Goal: Information Seeking & Learning: Learn about a topic

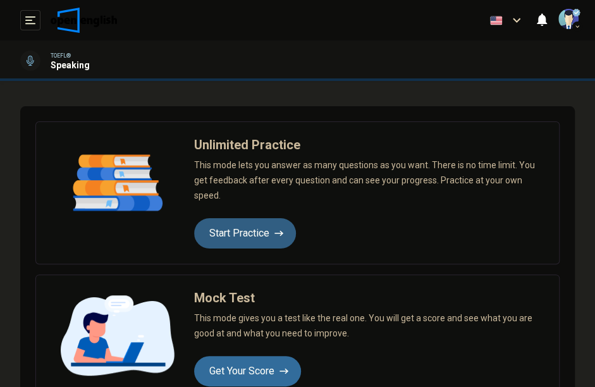
click at [255, 230] on button "Start Practice" at bounding box center [245, 233] width 102 height 30
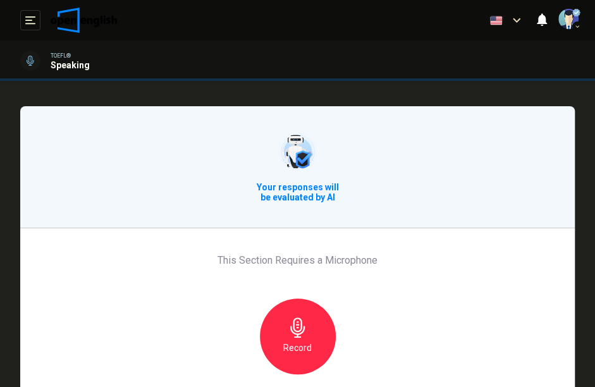
click at [296, 319] on icon "button" at bounding box center [298, 328] width 20 height 20
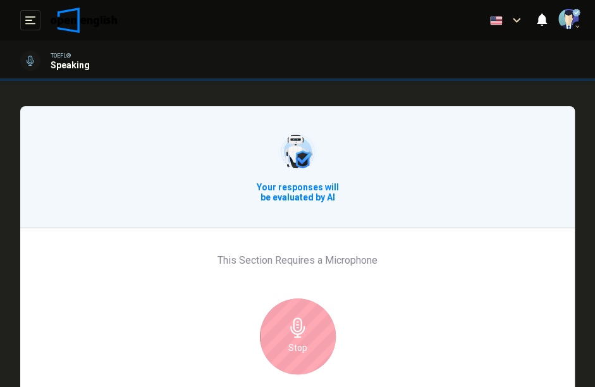
scroll to position [84, 0]
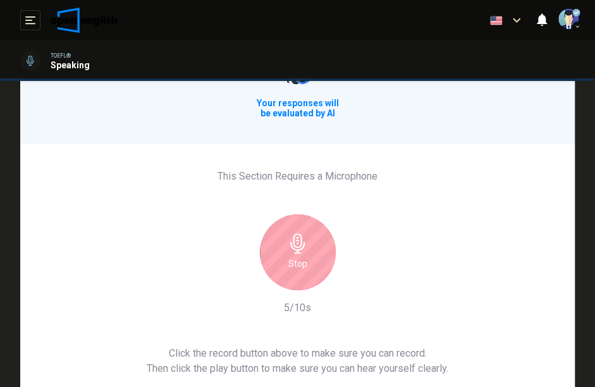
click at [285, 245] on div "Stop" at bounding box center [298, 252] width 76 height 76
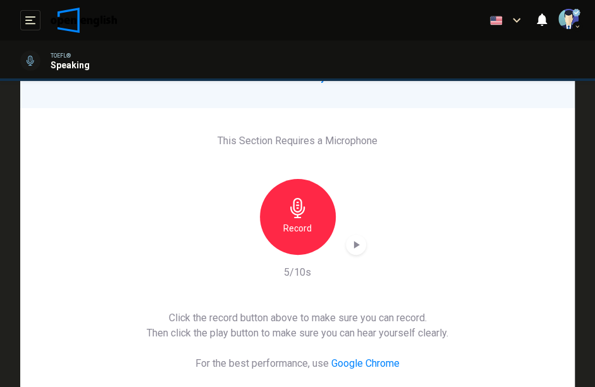
scroll to position [168, 0]
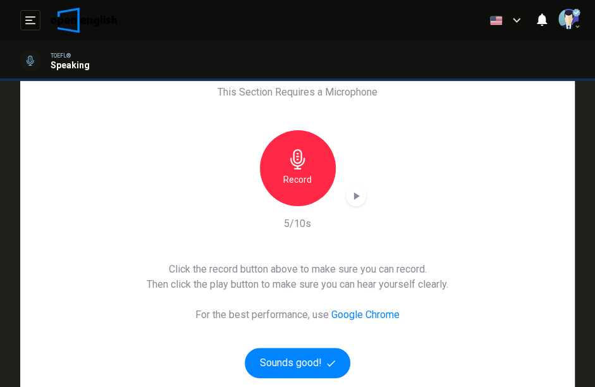
click at [357, 199] on icon "button" at bounding box center [356, 196] width 13 height 13
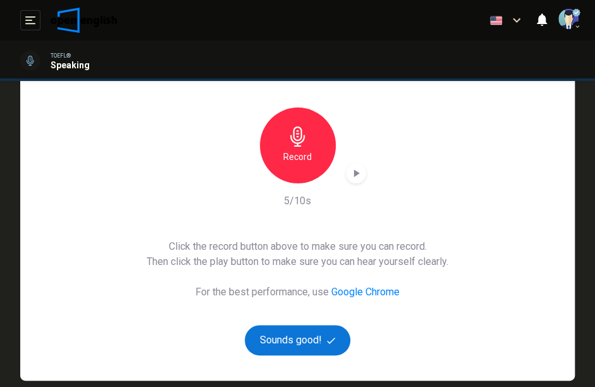
scroll to position [211, 0]
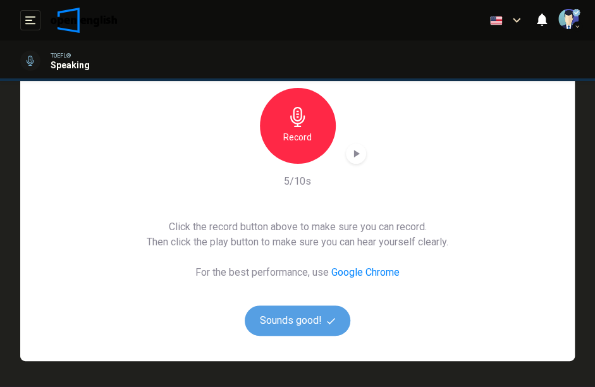
click at [311, 314] on button "Sounds good!" at bounding box center [298, 321] width 106 height 30
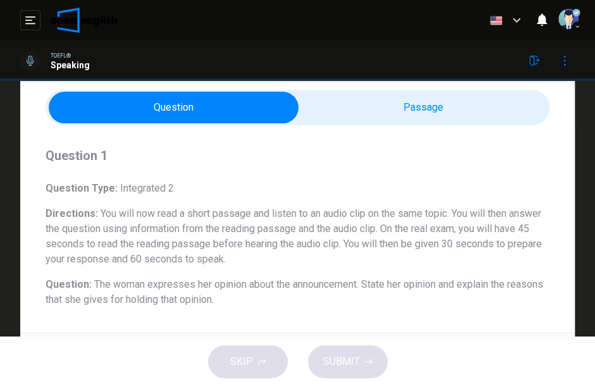
scroll to position [84, 0]
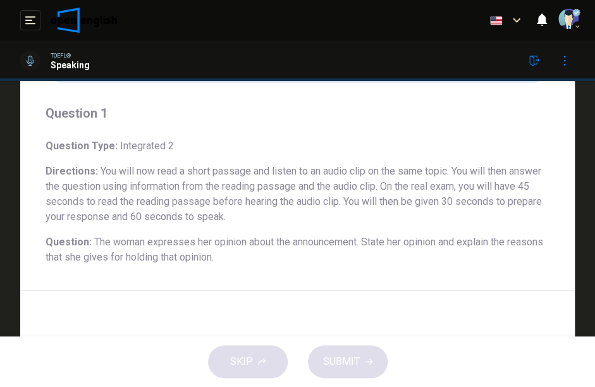
drag, startPoint x: 185, startPoint y: 237, endPoint x: 369, endPoint y: 238, distance: 184.7
click at [363, 238] on span "The woman expresses her opinion about the announcement. State her opinion and e…" at bounding box center [295, 249] width 498 height 27
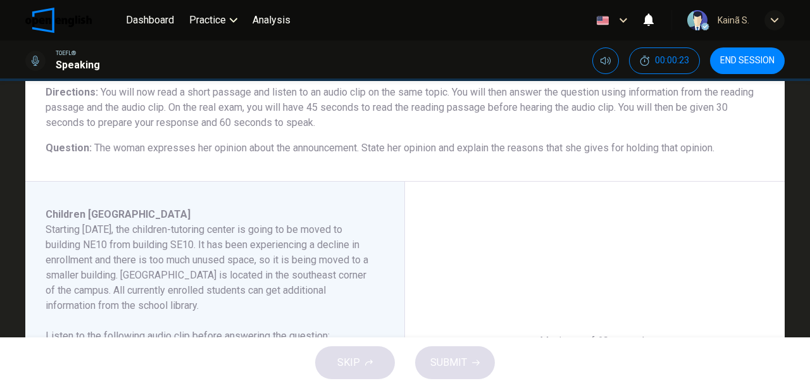
scroll to position [150, 0]
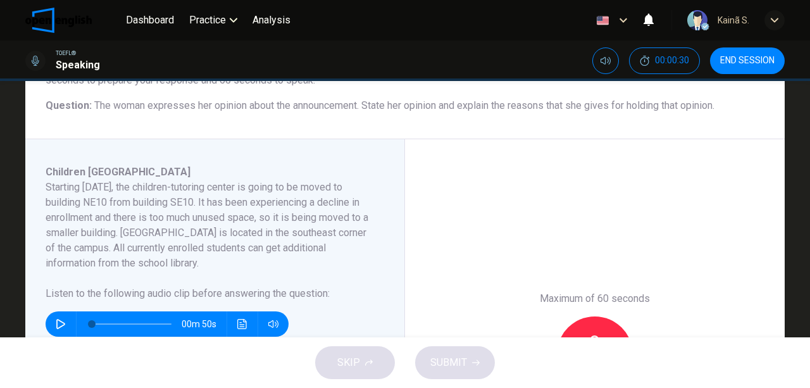
drag, startPoint x: 49, startPoint y: 195, endPoint x: 182, endPoint y: 199, distance: 132.9
click at [182, 199] on h6 "Starting [DATE], the children-tutoring center is going to be moved to building …" at bounding box center [207, 225] width 323 height 91
drag, startPoint x: 229, startPoint y: 203, endPoint x: 328, endPoint y: 199, distance: 98.8
click at [328, 199] on h6 "Starting [DATE], the children-tutoring center is going to be moved to building …" at bounding box center [207, 225] width 323 height 91
drag, startPoint x: 142, startPoint y: 230, endPoint x: 207, endPoint y: 228, distance: 65.8
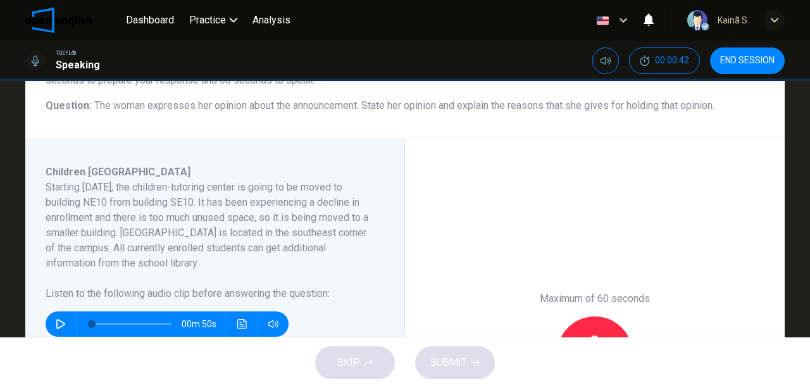
click at [207, 228] on h6 "Starting [DATE], the children-tutoring center is going to be moved to building …" at bounding box center [207, 225] width 323 height 91
click at [56, 322] on icon "button" at bounding box center [61, 324] width 10 height 10
type input "*"
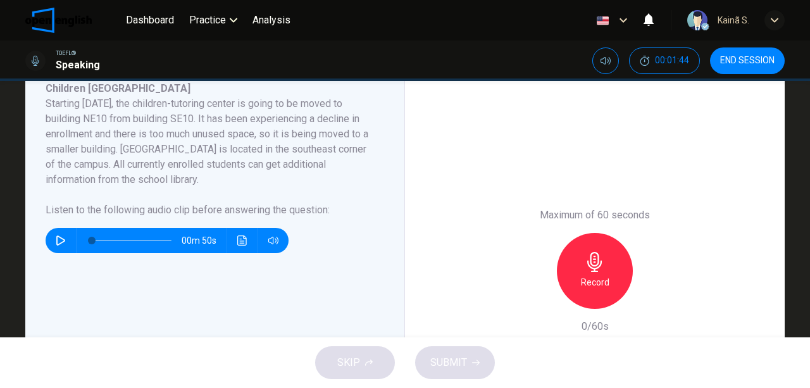
scroll to position [234, 0]
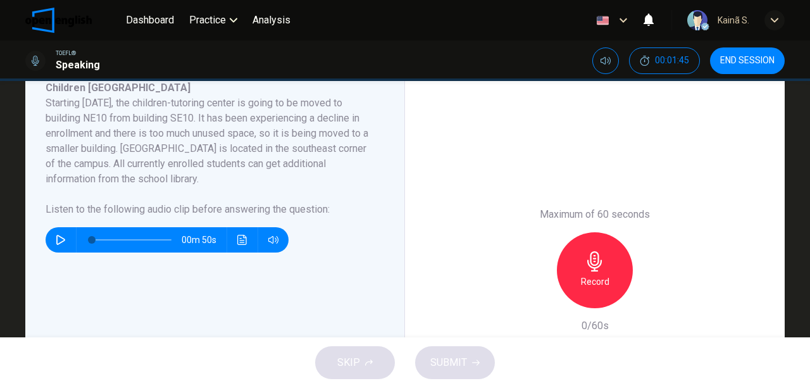
click at [586, 278] on h6 "Record" at bounding box center [595, 281] width 28 height 15
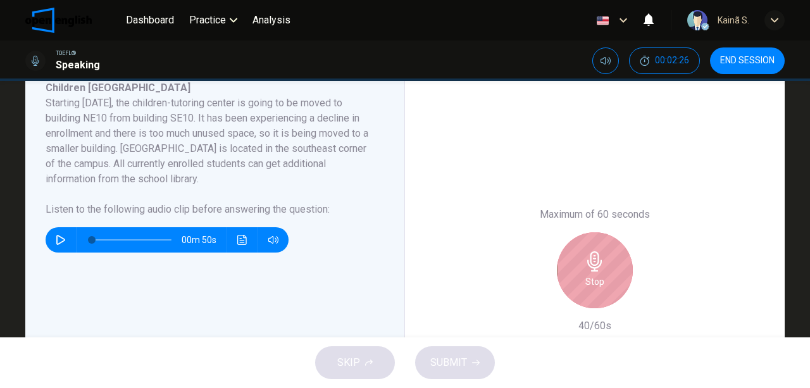
click at [571, 269] on div "Stop" at bounding box center [595, 270] width 76 height 76
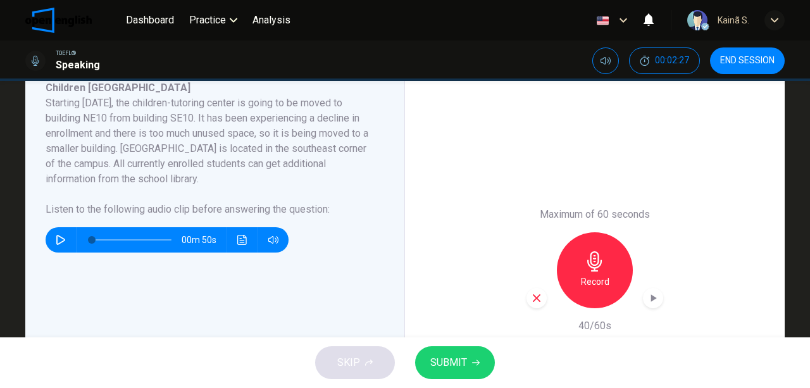
click at [446, 371] on button "SUBMIT" at bounding box center [455, 362] width 80 height 33
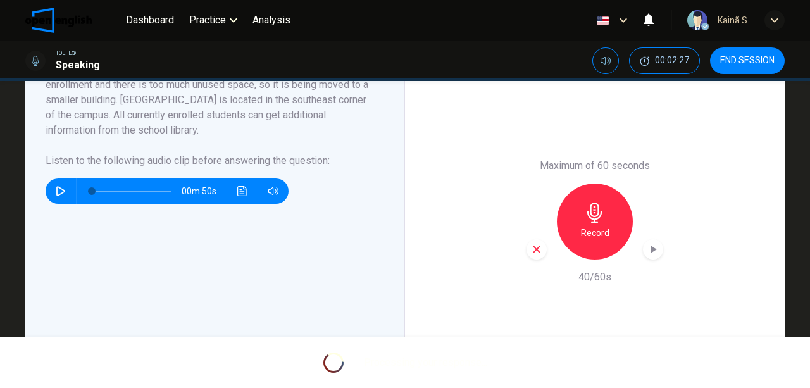
scroll to position [361, 0]
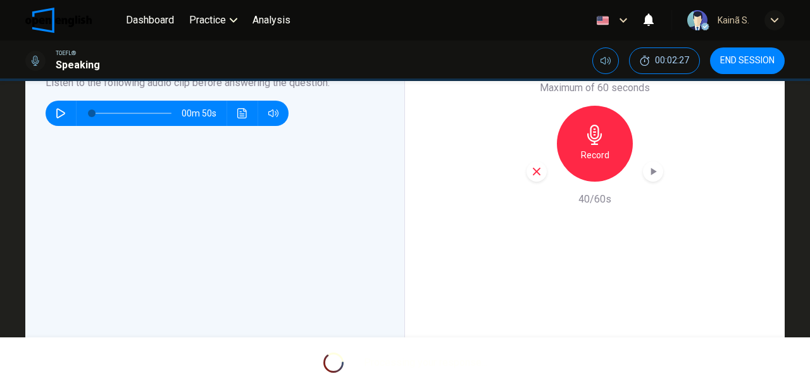
click at [459, 158] on div "Maximum of 60 seconds Record 40/60s" at bounding box center [595, 144] width 380 height 430
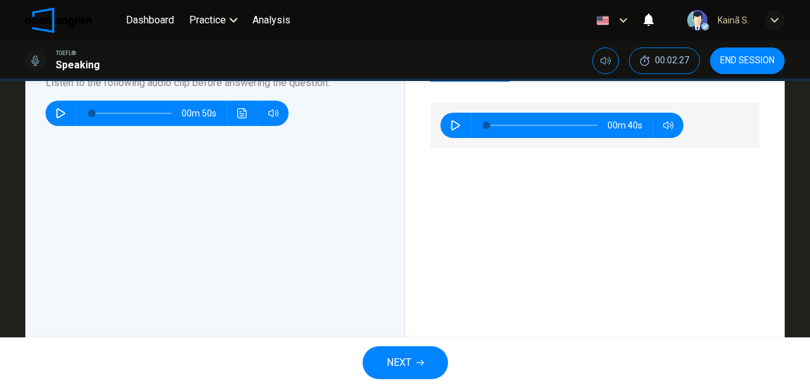
click at [595, 241] on div "00m 40s" at bounding box center [594, 222] width 329 height 241
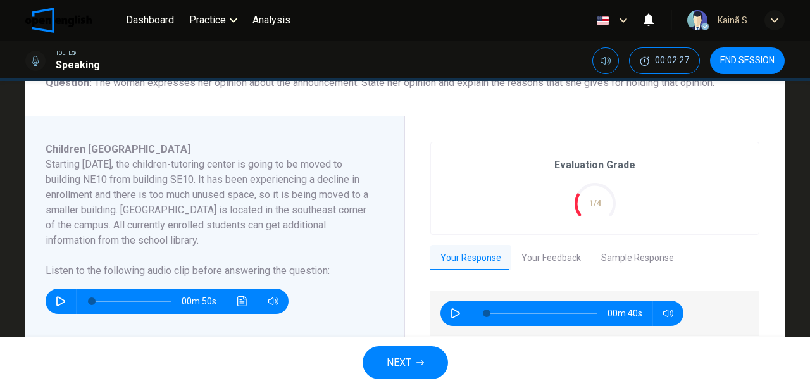
scroll to position [192, 0]
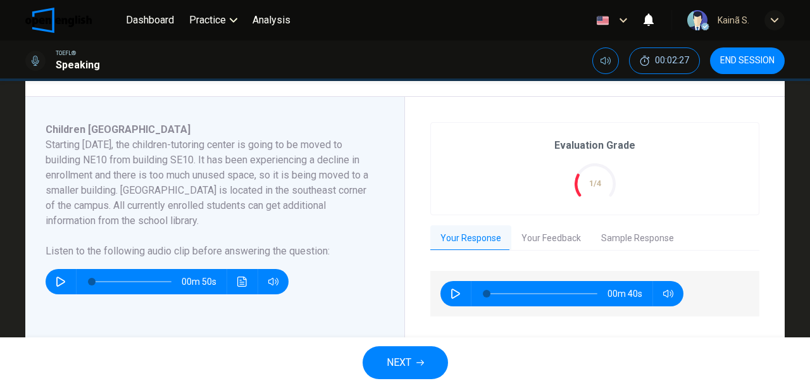
click at [595, 238] on button "Sample Response" at bounding box center [637, 238] width 93 height 27
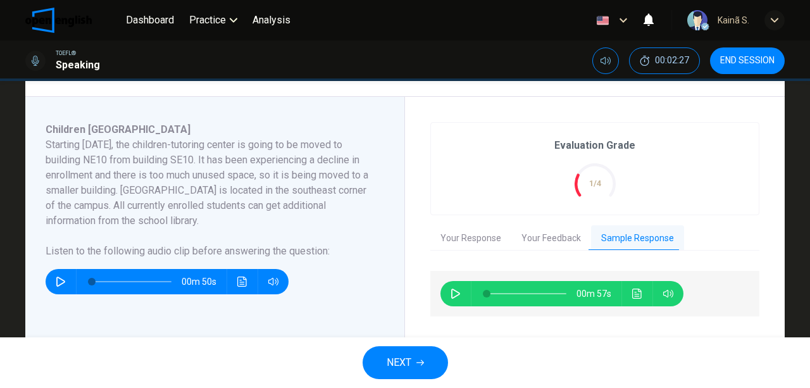
click at [450, 294] on icon "button" at bounding box center [455, 293] width 10 height 10
type input "*"
type input "**"
click at [474, 236] on button "Your Response" at bounding box center [470, 238] width 81 height 27
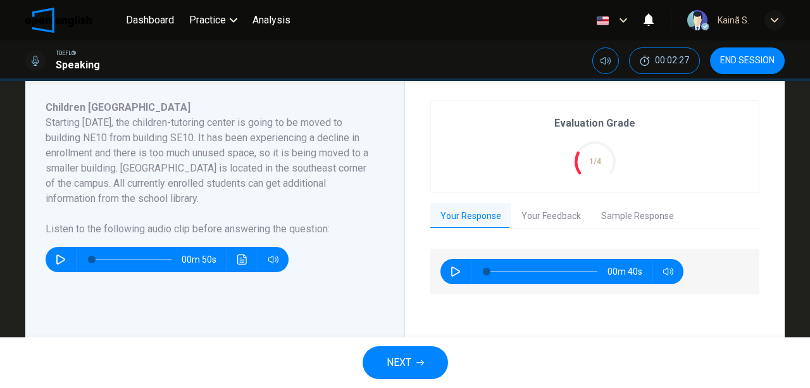
scroll to position [150, 0]
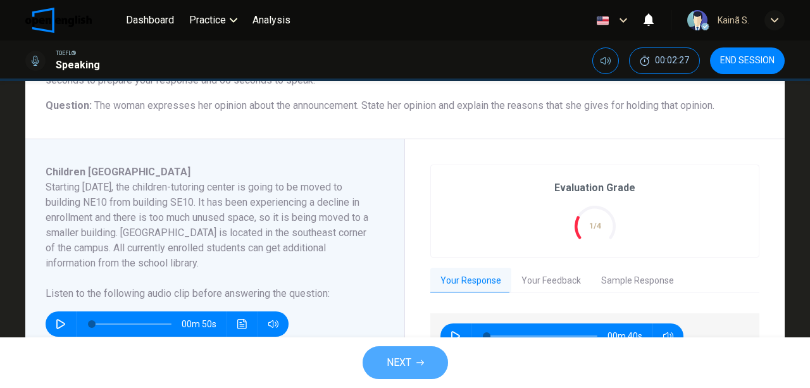
click at [376, 359] on button "NEXT" at bounding box center [404, 362] width 85 height 33
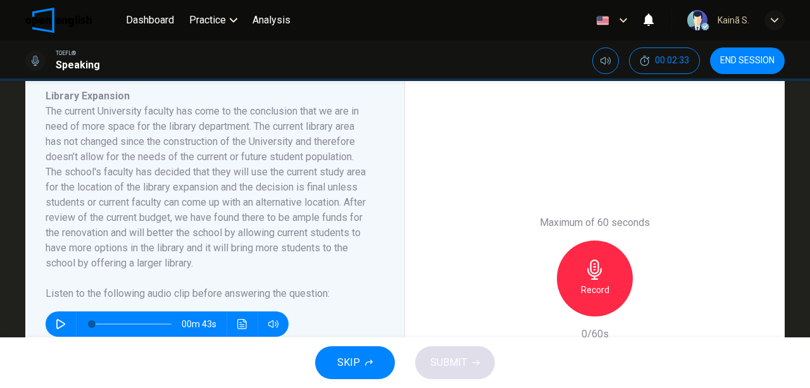
scroll to position [211, 0]
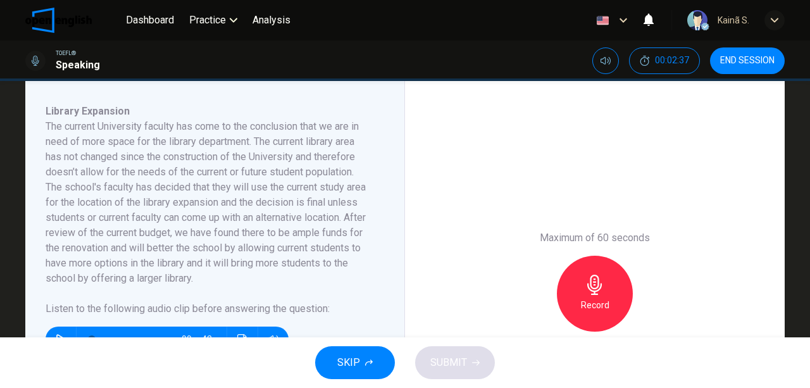
drag, startPoint x: 48, startPoint y: 121, endPoint x: 156, endPoint y: 125, distance: 108.3
click at [156, 125] on h6 "The current University faculty has come to the conclusion that we are in need o…" at bounding box center [207, 202] width 323 height 167
drag, startPoint x: 85, startPoint y: 171, endPoint x: 152, endPoint y: 161, distance: 67.7
click at [152, 161] on h6 "The current University faculty has come to the conclusion that we are in need o…" at bounding box center [207, 202] width 323 height 167
drag, startPoint x: 202, startPoint y: 186, endPoint x: 254, endPoint y: 192, distance: 51.6
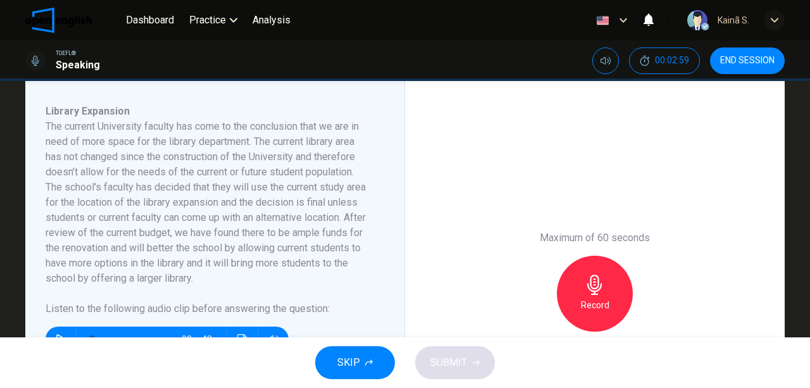
click at [254, 192] on h6 "The current University faculty has come to the conclusion that we are in need o…" at bounding box center [207, 202] width 323 height 167
drag, startPoint x: 83, startPoint y: 249, endPoint x: 124, endPoint y: 248, distance: 40.5
click at [124, 248] on h6 "The current University faculty has come to the conclusion that we are in need o…" at bounding box center [207, 202] width 323 height 167
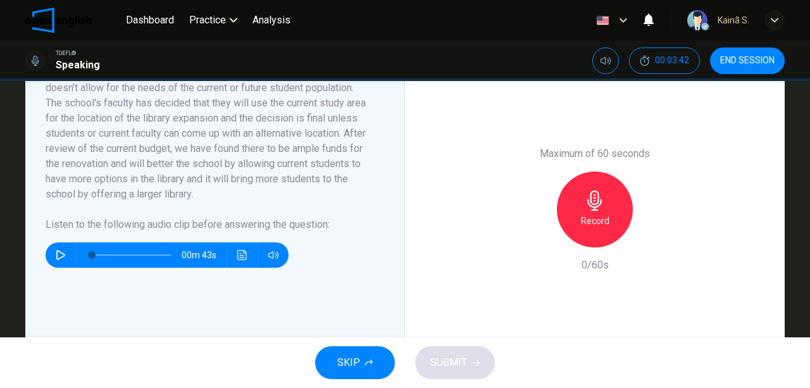
scroll to position [380, 0]
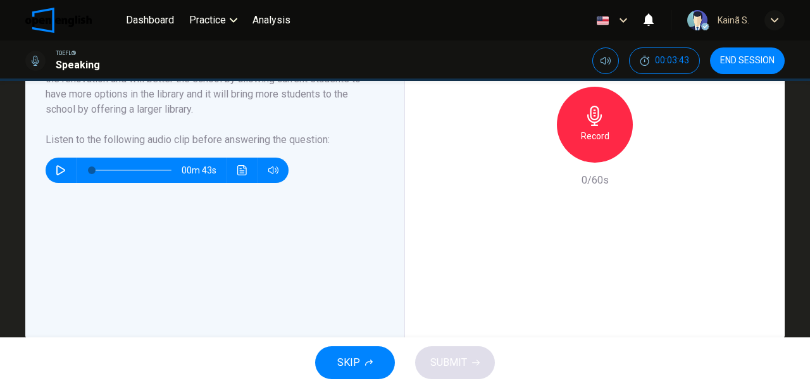
click at [61, 168] on icon "button" at bounding box center [61, 170] width 10 height 10
type input "*"
drag, startPoint x: 87, startPoint y: 164, endPoint x: 75, endPoint y: 164, distance: 12.7
click at [77, 164] on div at bounding box center [129, 170] width 105 height 25
click at [240, 172] on icon "Click to see the audio transcription" at bounding box center [242, 170] width 10 height 10
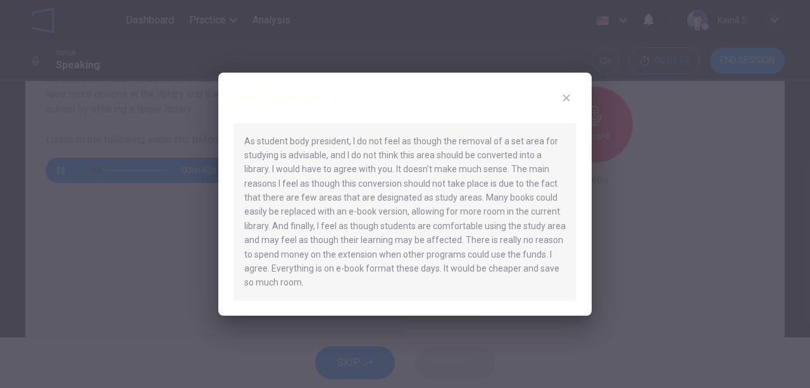
click at [573, 94] on button "button" at bounding box center [566, 97] width 20 height 20
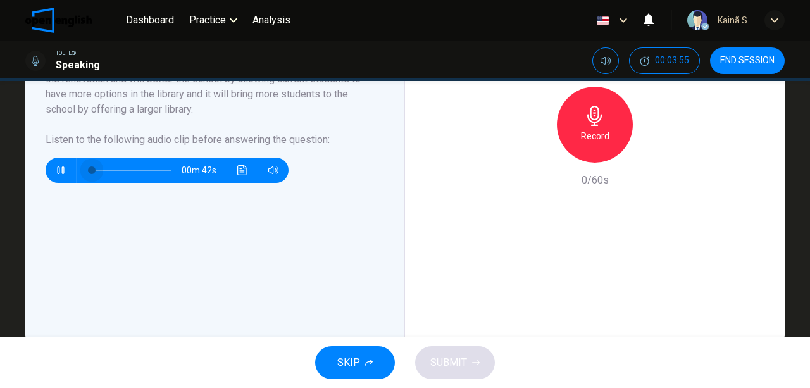
drag, startPoint x: 99, startPoint y: 168, endPoint x: 62, endPoint y: 166, distance: 36.7
click at [62, 166] on div "00m 42s" at bounding box center [167, 170] width 243 height 25
type input "*"
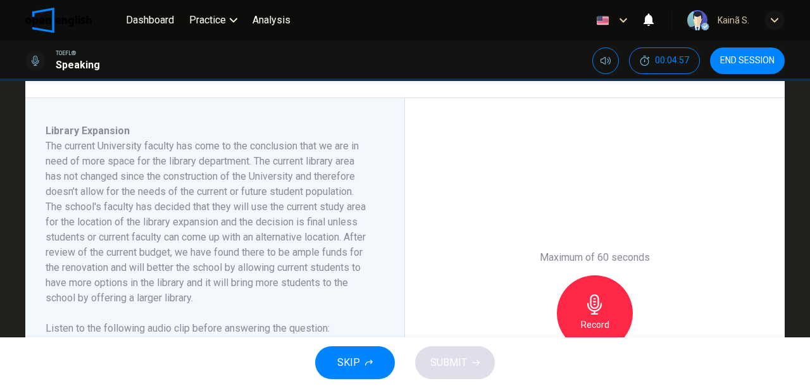
scroll to position [211, 0]
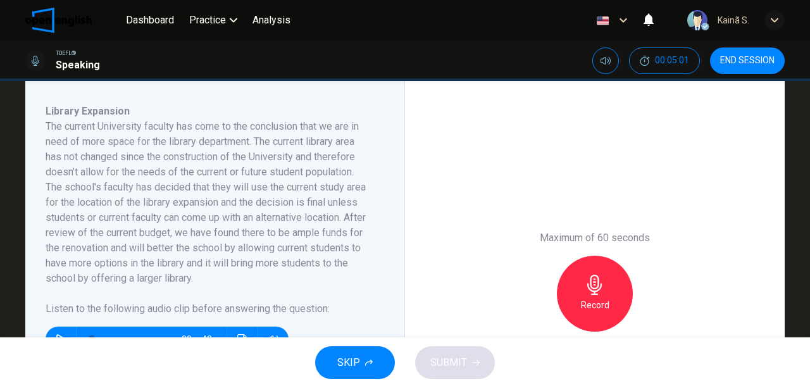
click at [595, 284] on div "Record" at bounding box center [595, 294] width 76 height 76
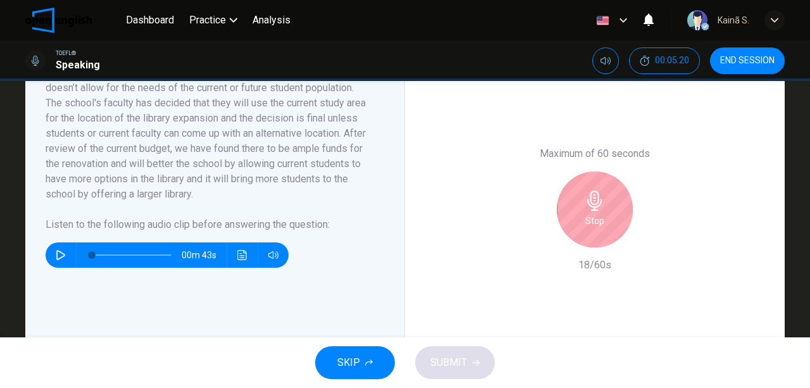
scroll to position [253, 0]
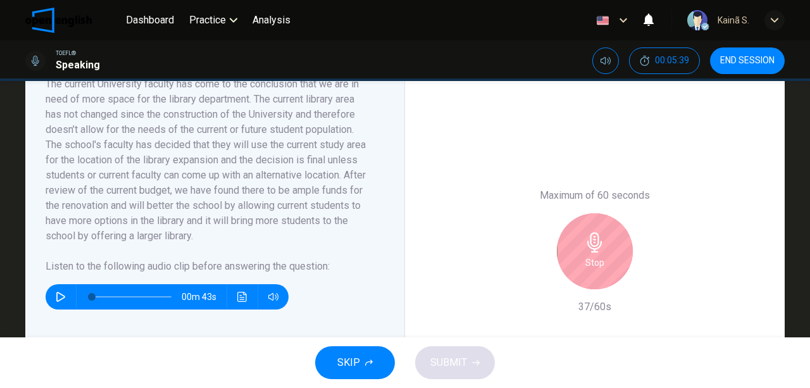
drag, startPoint x: 646, startPoint y: 194, endPoint x: 593, endPoint y: 194, distance: 53.8
click at [593, 194] on h6 "Maximum of 60 seconds" at bounding box center [595, 195] width 110 height 15
drag, startPoint x: 646, startPoint y: 195, endPoint x: 564, endPoint y: 194, distance: 82.9
click at [564, 194] on h6 "Maximum of 60 seconds" at bounding box center [595, 195] width 110 height 15
click at [540, 194] on h6 "Maximum of 60 seconds" at bounding box center [595, 195] width 110 height 15
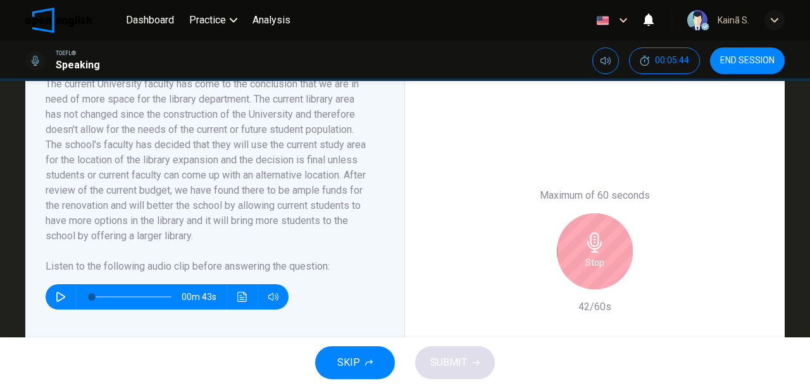
drag, startPoint x: 648, startPoint y: 192, endPoint x: 603, endPoint y: 192, distance: 44.3
click at [595, 192] on h6 "Maximum of 60 seconds" at bounding box center [595, 195] width 110 height 15
drag, startPoint x: 648, startPoint y: 194, endPoint x: 550, endPoint y: 192, distance: 98.1
click at [550, 192] on div "Maximum of 60 seconds Stop 46/60s" at bounding box center [594, 251] width 137 height 127
click at [587, 277] on div "Stop" at bounding box center [595, 251] width 76 height 76
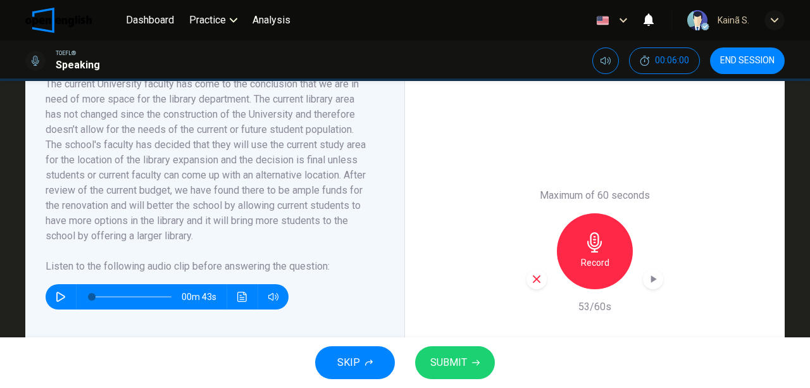
click at [457, 366] on span "SUBMIT" at bounding box center [448, 363] width 37 height 18
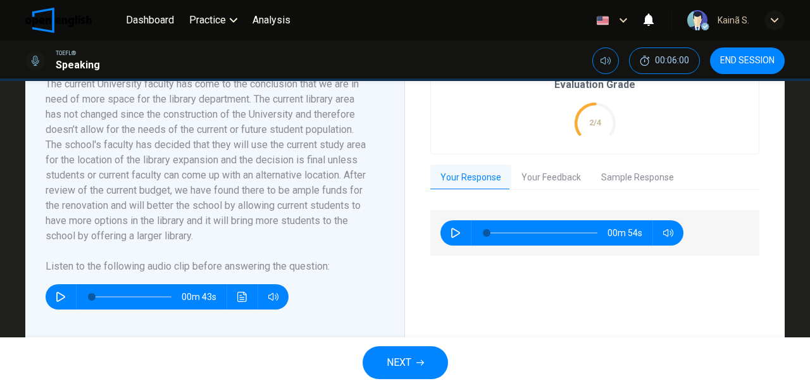
click at [569, 173] on button "Your Feedback" at bounding box center [551, 177] width 80 height 27
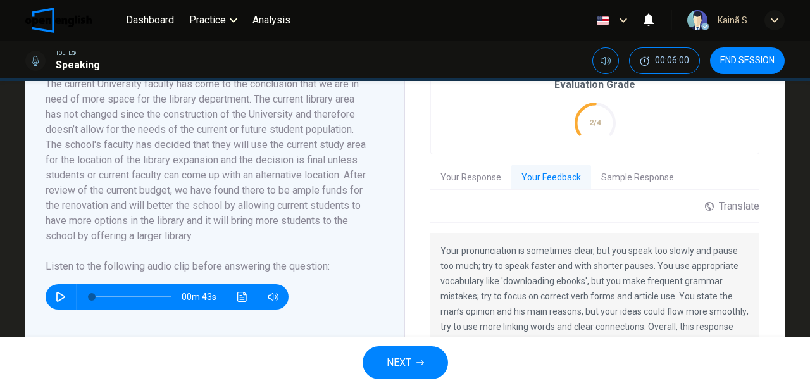
click at [406, 359] on span "NEXT" at bounding box center [398, 363] width 25 height 18
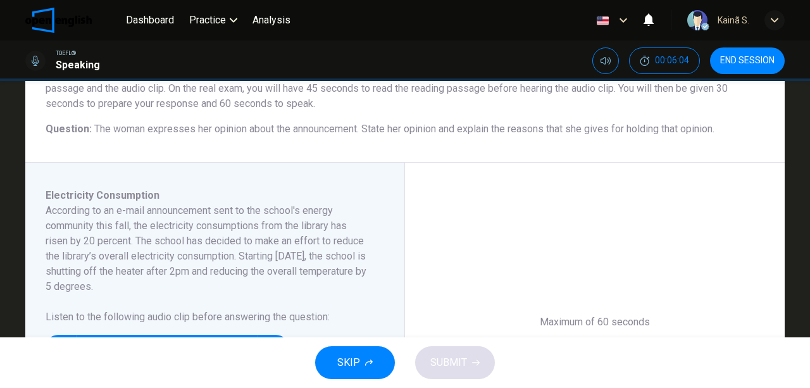
scroll to position [127, 0]
drag, startPoint x: 122, startPoint y: 213, endPoint x: 192, endPoint y: 213, distance: 69.6
click at [192, 213] on h6 "According to an e-mail announcement sent to the school's energy community this …" at bounding box center [207, 248] width 323 height 91
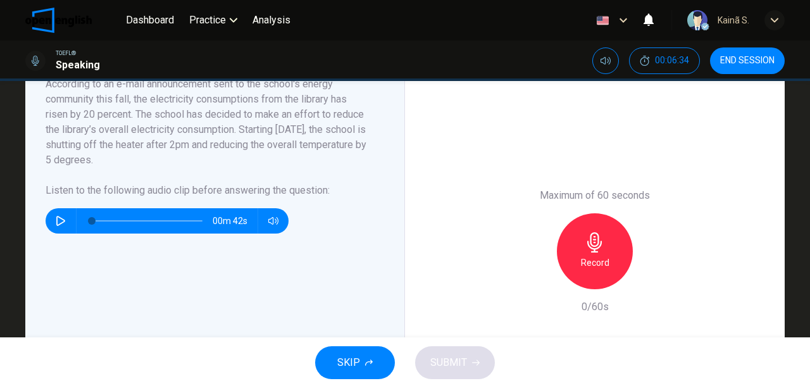
click at [62, 219] on icon "button" at bounding box center [60, 221] width 9 height 10
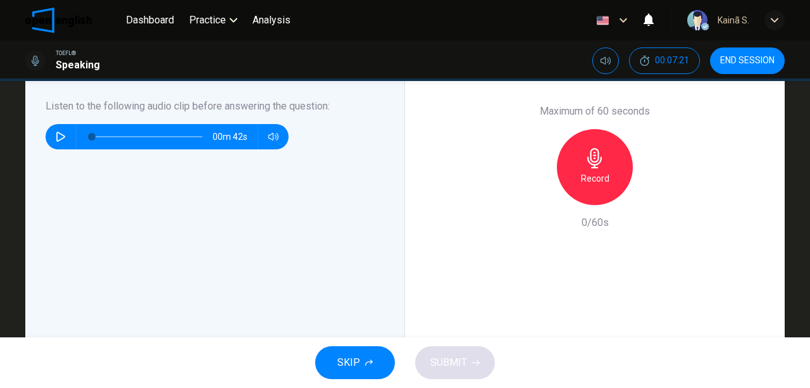
click at [58, 137] on icon "button" at bounding box center [61, 137] width 10 height 10
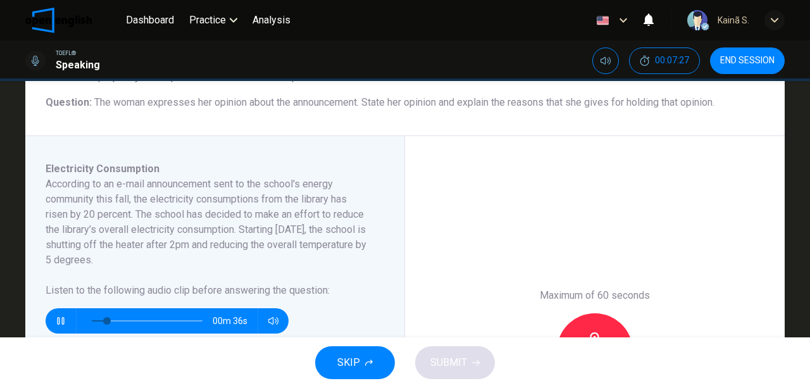
scroll to position [168, 0]
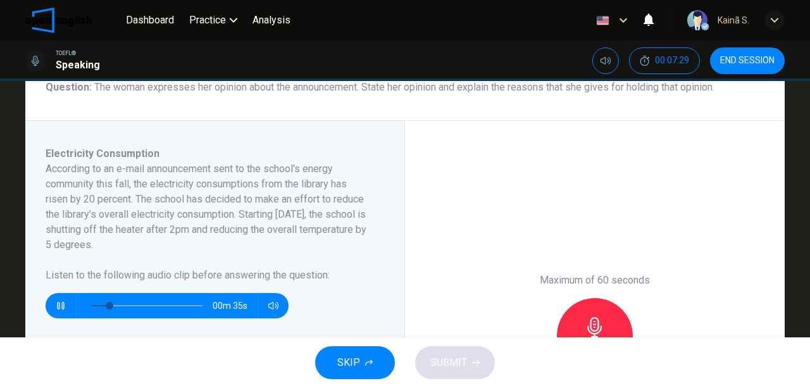
click at [65, 302] on button "button" at bounding box center [61, 305] width 20 height 25
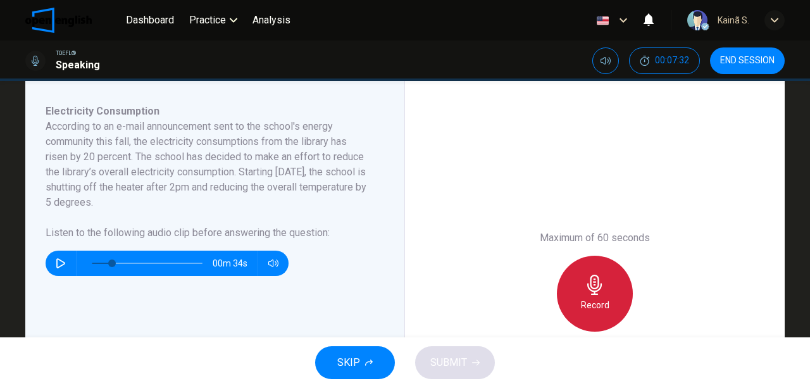
click at [595, 272] on div "Record" at bounding box center [595, 294] width 76 height 76
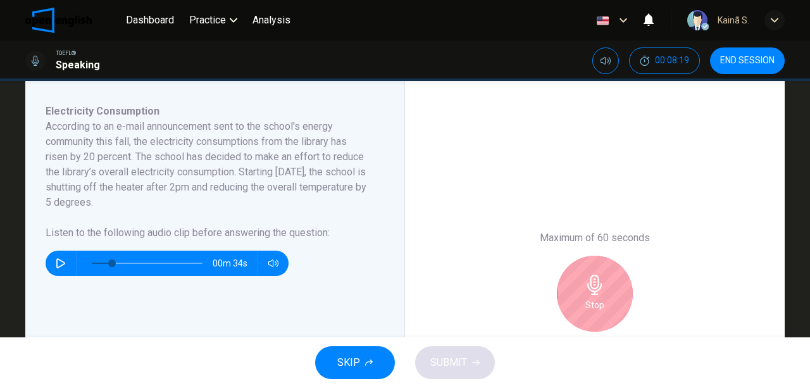
scroll to position [253, 0]
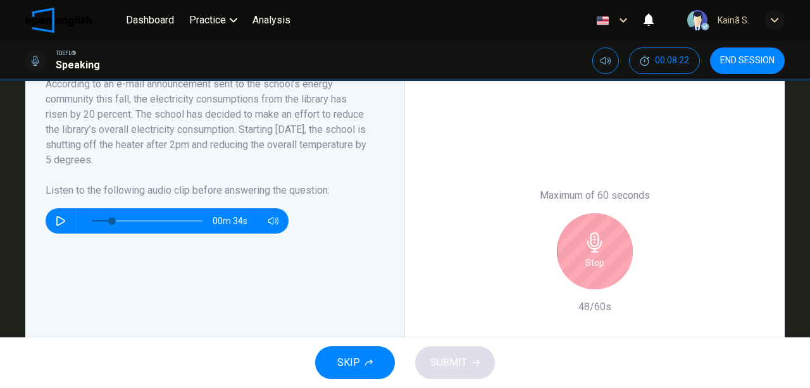
click at [595, 252] on div "Stop" at bounding box center [595, 251] width 76 height 76
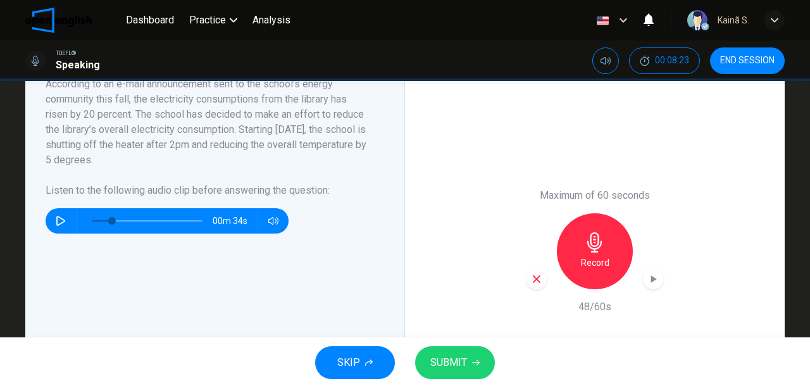
click at [438, 360] on span "SUBMIT" at bounding box center [448, 363] width 37 height 18
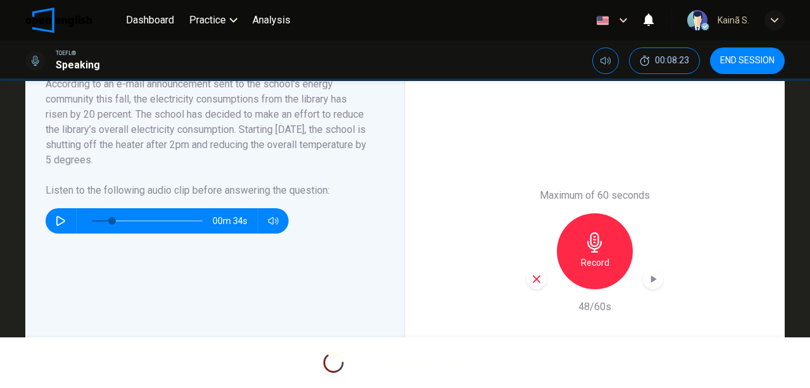
type input "*"
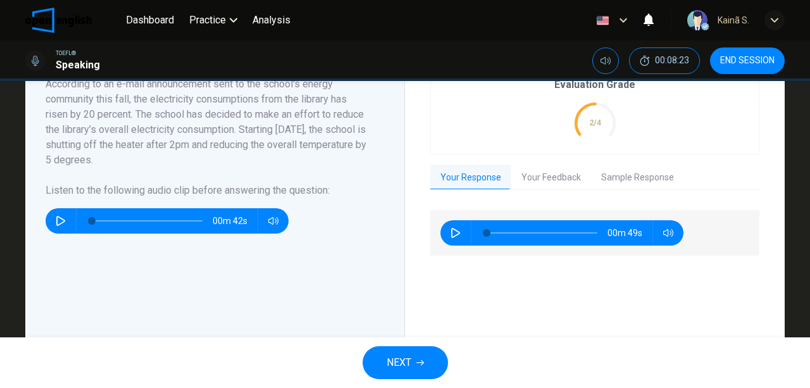
click at [404, 349] on button "NEXT" at bounding box center [404, 362] width 85 height 33
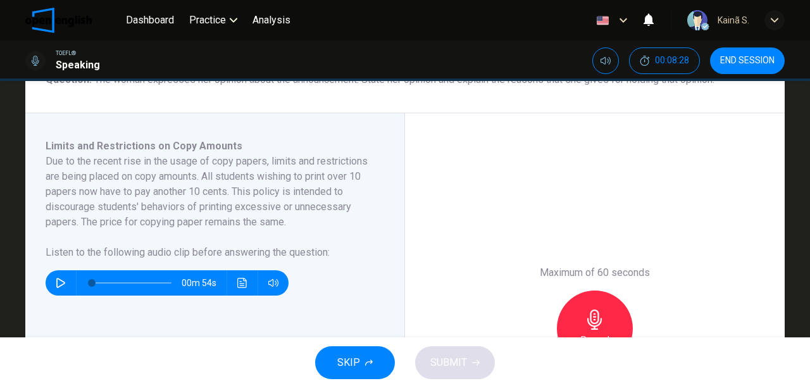
scroll to position [211, 0]
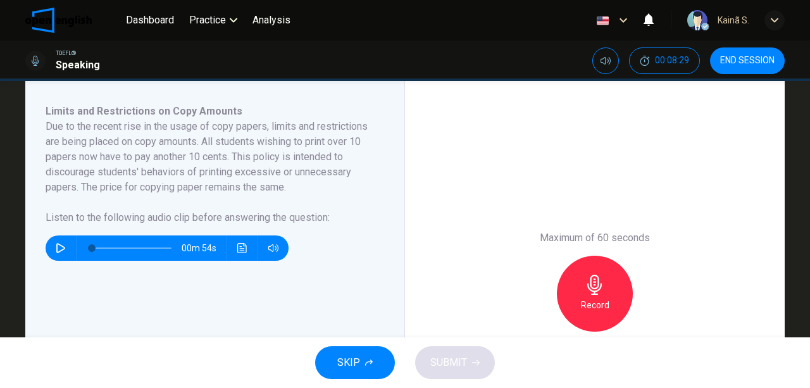
click at [64, 245] on button "button" at bounding box center [61, 247] width 20 height 25
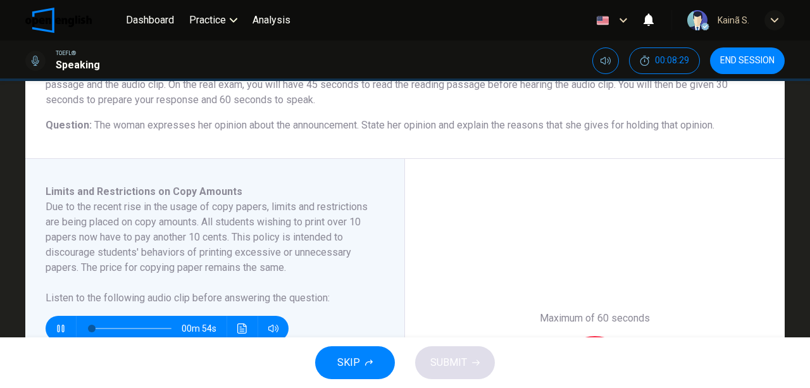
scroll to position [127, 0]
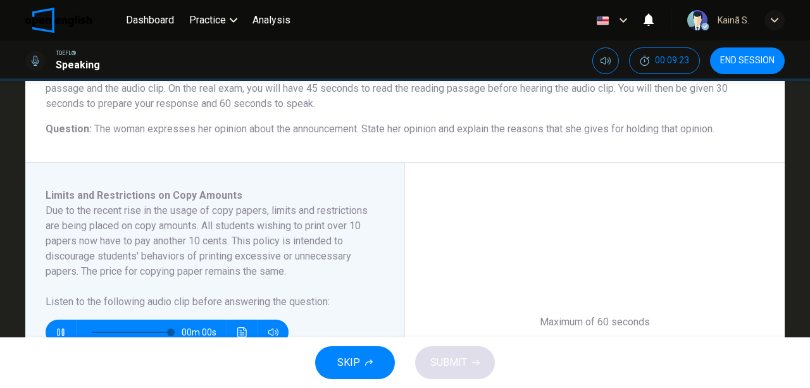
type input "*"
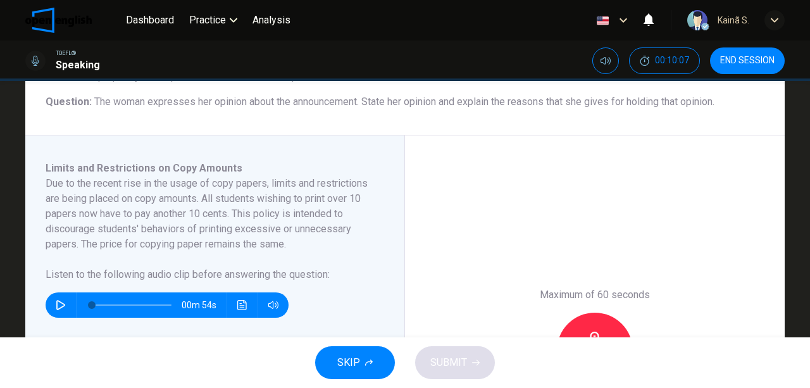
scroll to position [168, 0]
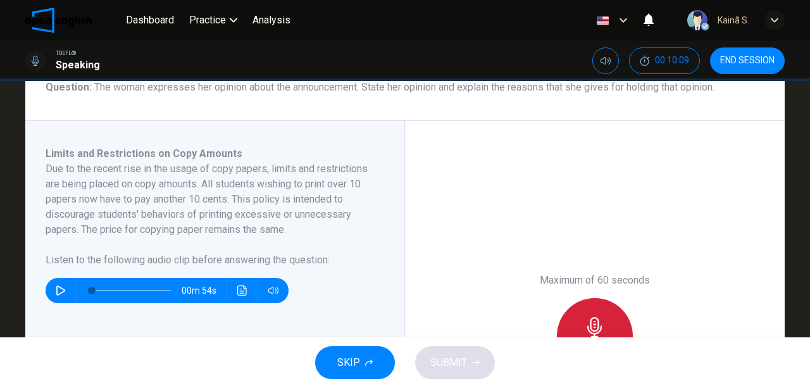
click at [592, 309] on div "Record" at bounding box center [595, 336] width 76 height 76
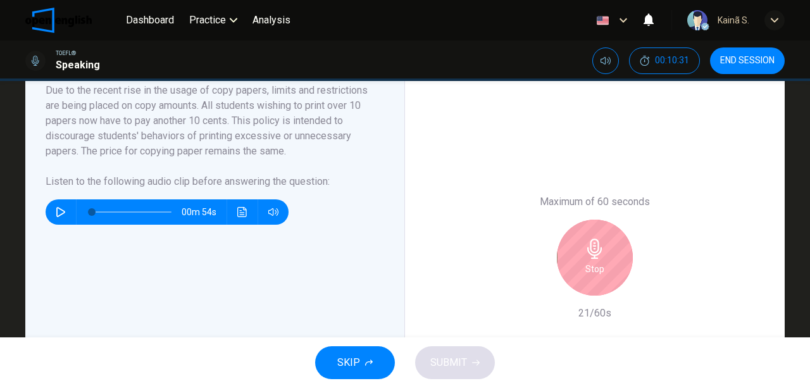
scroll to position [295, 0]
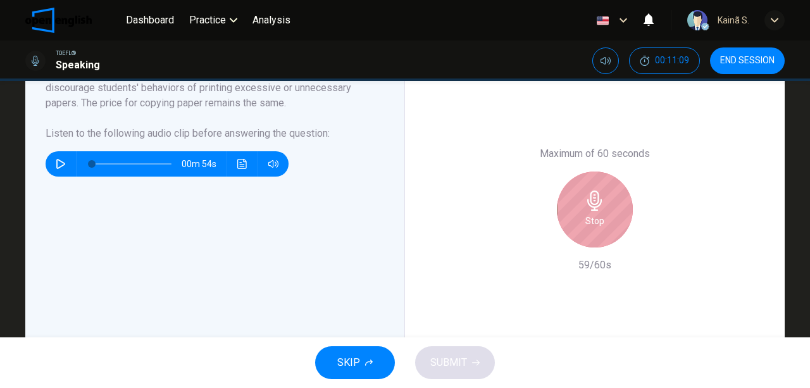
click at [583, 213] on div "Stop" at bounding box center [595, 209] width 76 height 76
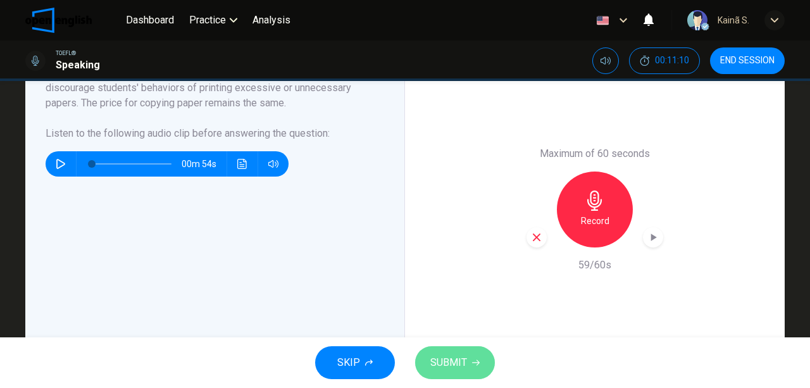
click at [450, 355] on span "SUBMIT" at bounding box center [448, 363] width 37 height 18
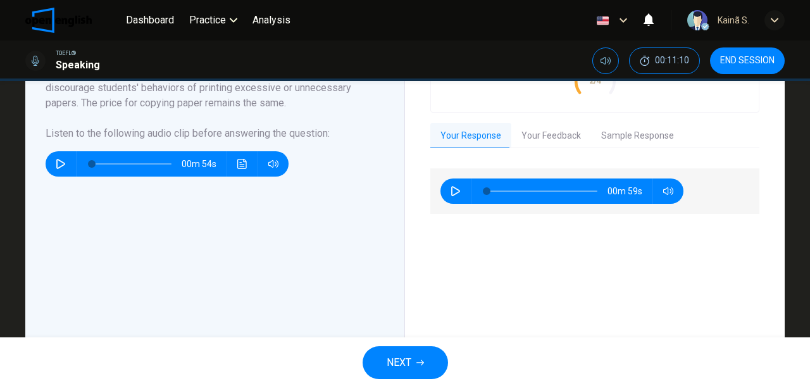
click at [519, 161] on div "00m 59s" at bounding box center [594, 278] width 329 height 241
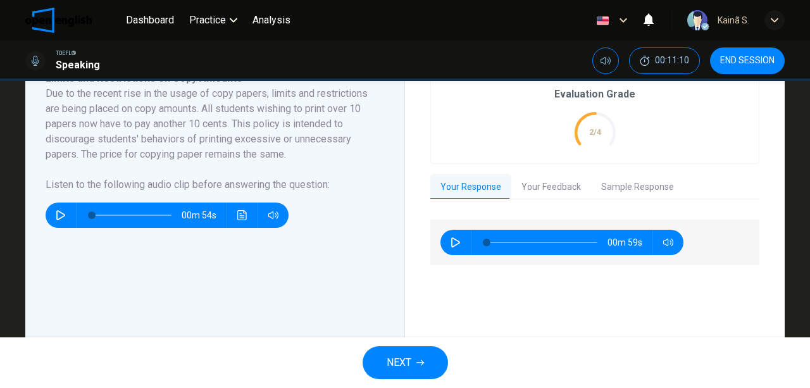
scroll to position [168, 0]
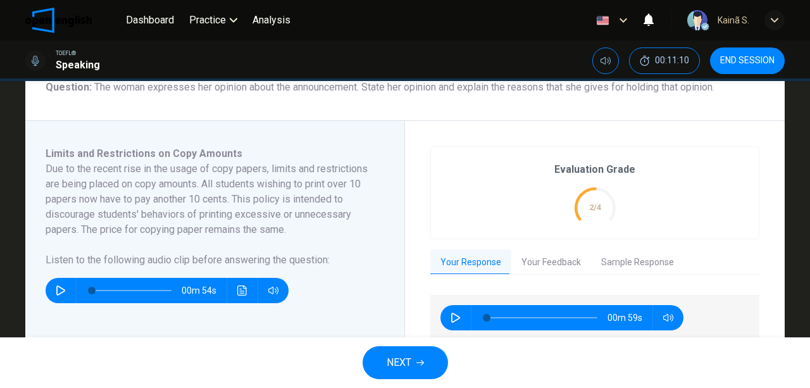
click at [539, 266] on button "Your Feedback" at bounding box center [551, 262] width 80 height 27
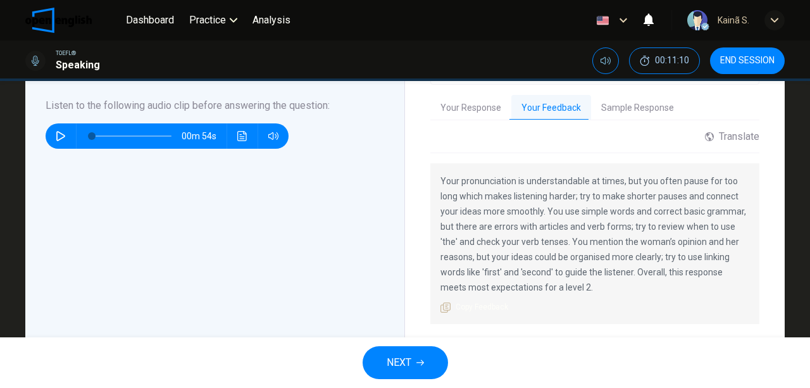
scroll to position [380, 0]
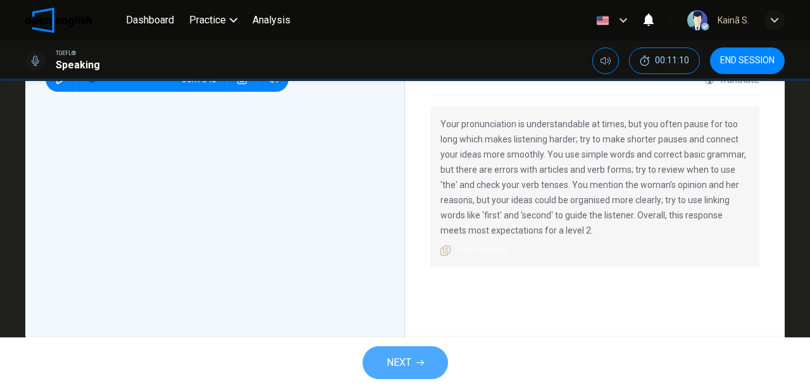
click at [393, 352] on button "NEXT" at bounding box center [404, 362] width 85 height 33
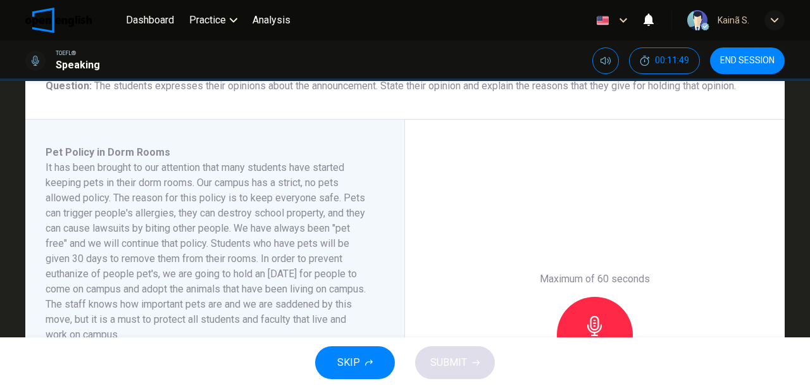
scroll to position [168, 0]
drag, startPoint x: 65, startPoint y: 171, endPoint x: 194, endPoint y: 170, distance: 129.1
click at [194, 170] on h6 "It has been brought to our attention that many students have started keeping pe…" at bounding box center [207, 252] width 323 height 182
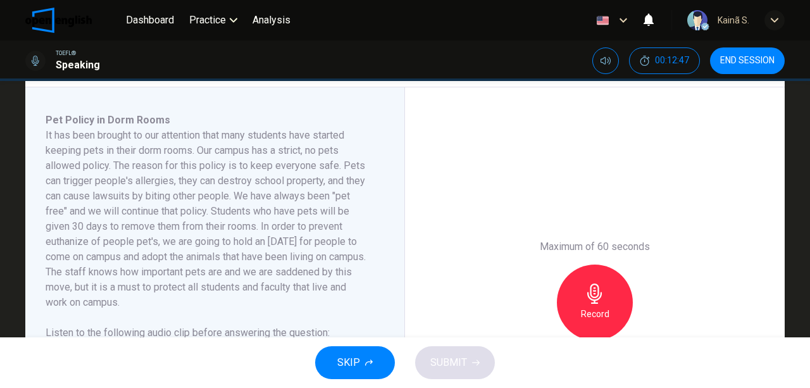
scroll to position [253, 0]
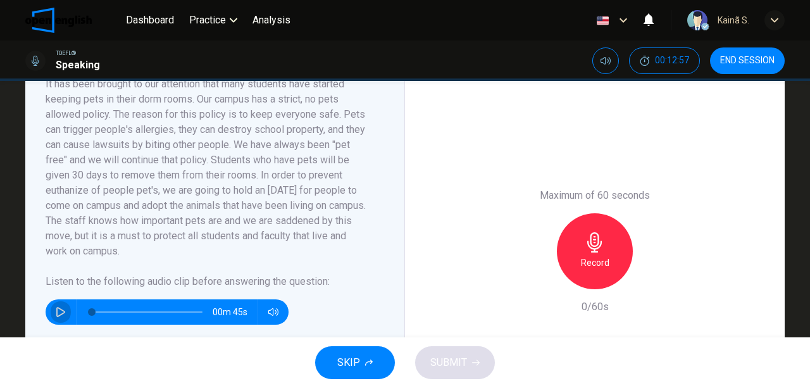
click at [55, 316] on button "button" at bounding box center [61, 311] width 20 height 25
type input "*"
click at [595, 253] on div "Record" at bounding box center [595, 251] width 76 height 76
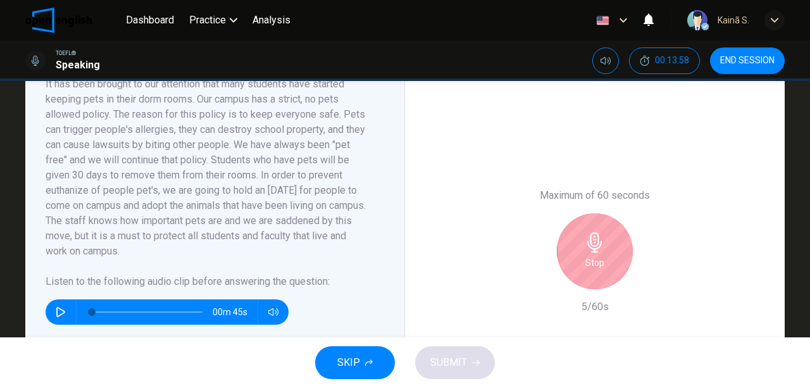
click at [595, 235] on div "Stop" at bounding box center [595, 251] width 76 height 76
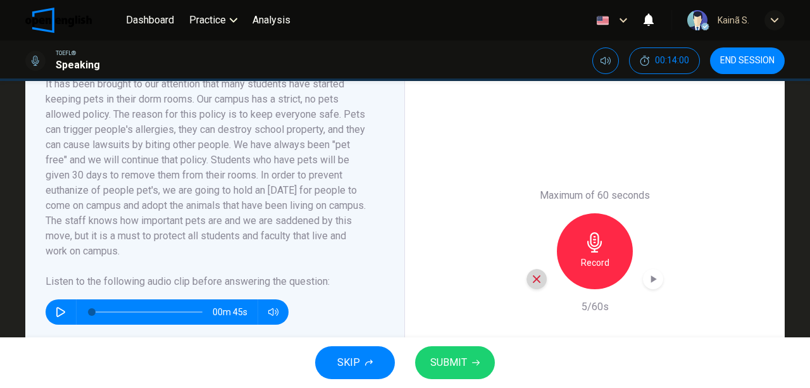
click at [531, 277] on icon "button" at bounding box center [536, 278] width 11 height 11
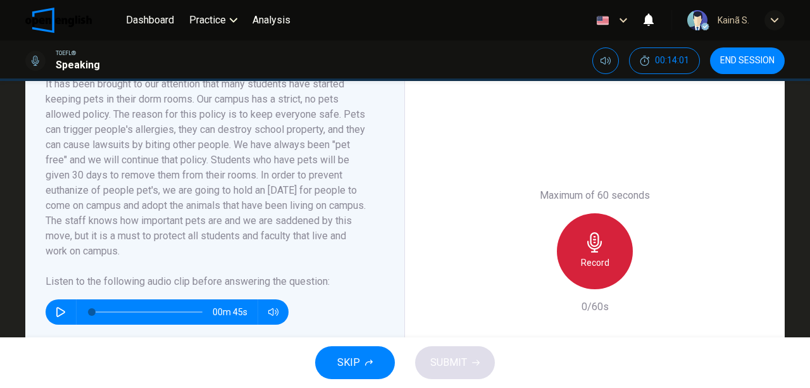
click at [586, 257] on h6 "Record" at bounding box center [595, 262] width 28 height 15
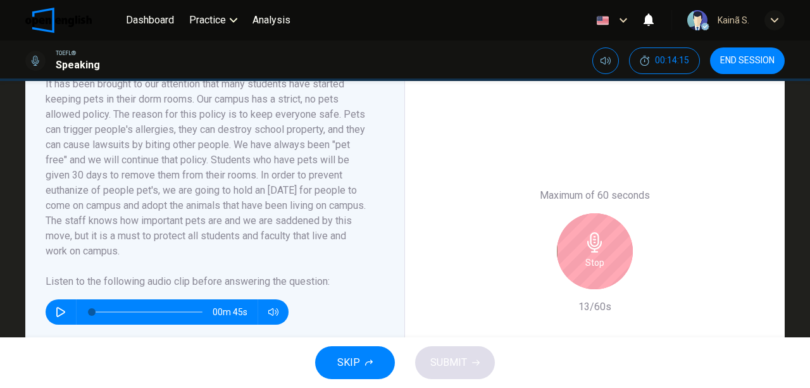
click at [582, 252] on div "Stop" at bounding box center [595, 251] width 76 height 76
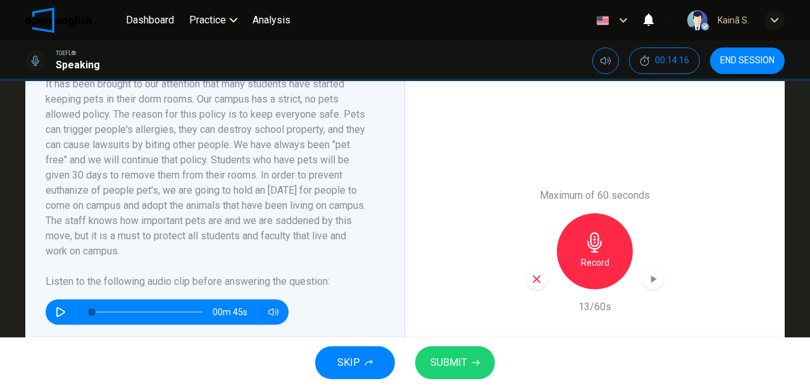
click at [534, 272] on div "button" at bounding box center [536, 279] width 20 height 20
click at [595, 253] on div "Record" at bounding box center [595, 251] width 76 height 76
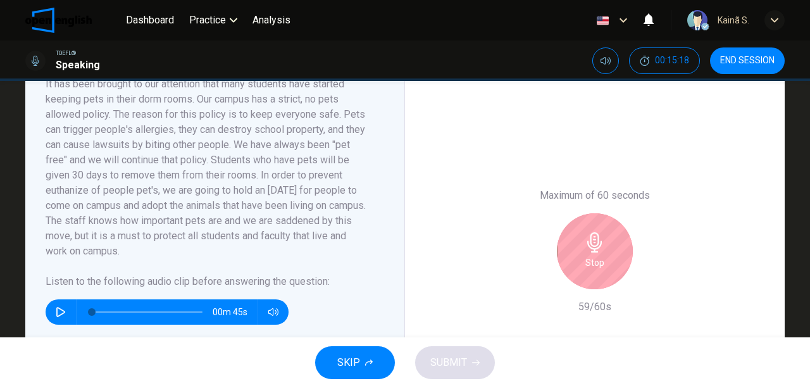
click at [595, 253] on div "Stop" at bounding box center [595, 251] width 76 height 76
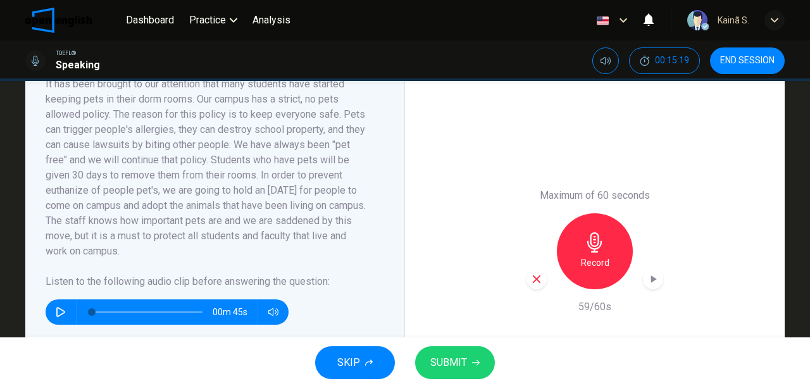
click at [472, 361] on icon "button" at bounding box center [476, 363] width 8 height 8
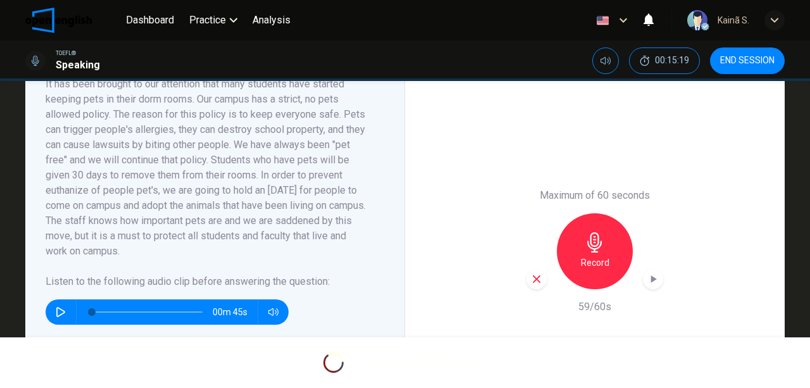
click at [533, 144] on div "Maximum of 60 seconds Record 59/60s" at bounding box center [595, 251] width 380 height 430
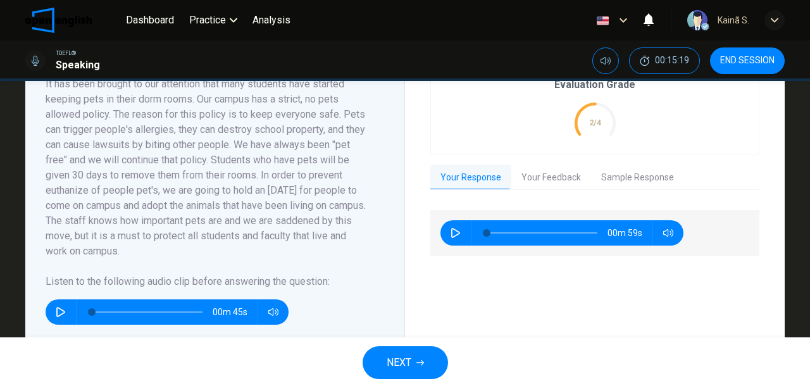
click at [397, 364] on span "NEXT" at bounding box center [398, 363] width 25 height 18
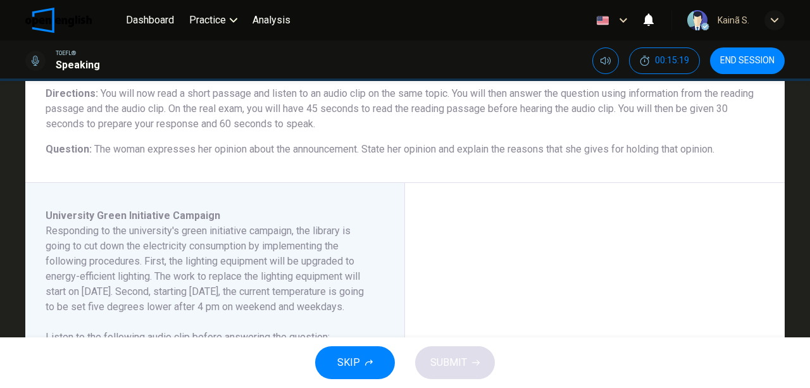
scroll to position [127, 0]
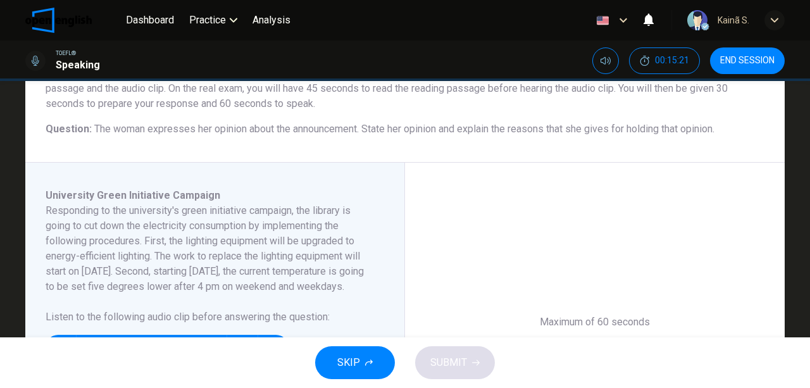
drag, startPoint x: 130, startPoint y: 129, endPoint x: 298, endPoint y: 129, distance: 167.6
click at [298, 129] on span "The woman expresses her opinion about the announcement. State her opinion and e…" at bounding box center [404, 129] width 620 height 12
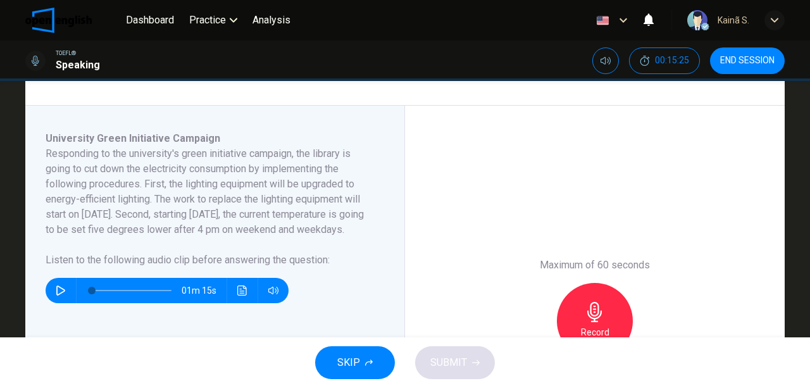
scroll to position [168, 0]
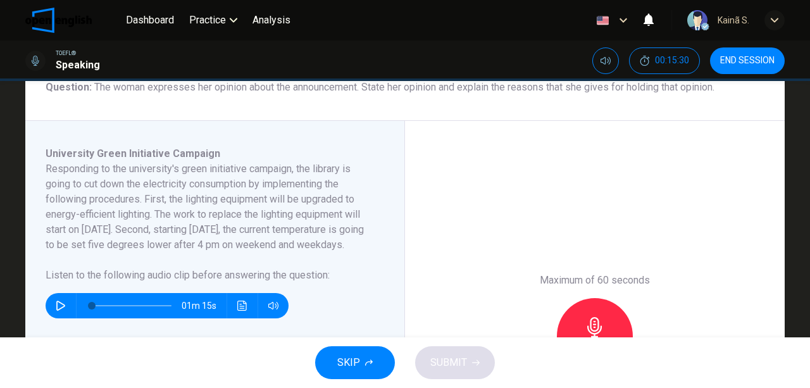
drag, startPoint x: 49, startPoint y: 164, endPoint x: 187, endPoint y: 173, distance: 138.2
click at [169, 178] on h6 "Responding to the university's green initiative campaign, the library is going …" at bounding box center [207, 206] width 323 height 91
click at [56, 311] on icon "button" at bounding box center [61, 305] width 10 height 10
type input "*"
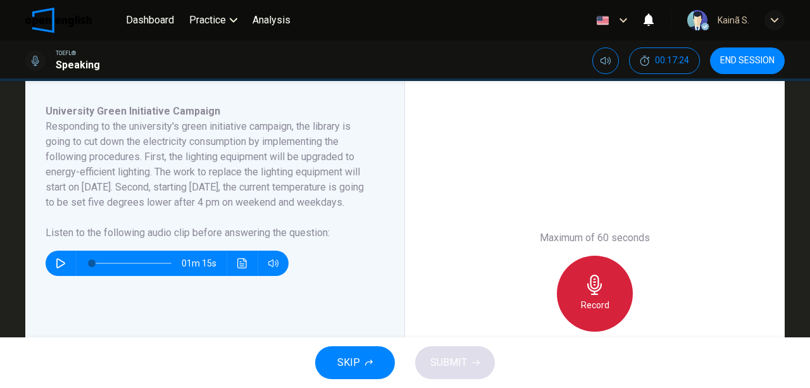
click at [595, 278] on div "Record" at bounding box center [595, 294] width 76 height 76
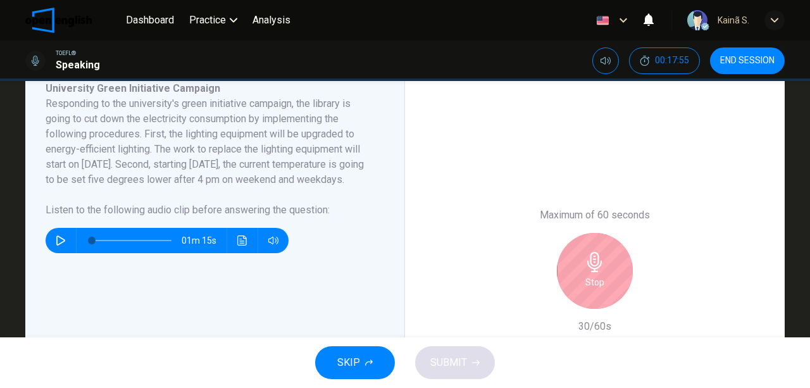
scroll to position [253, 0]
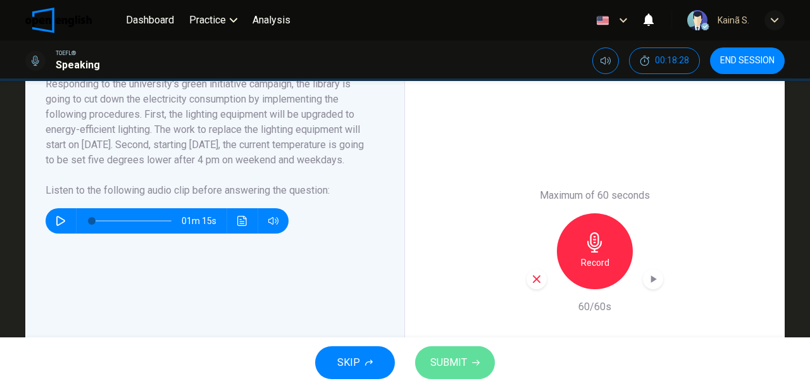
click at [461, 364] on span "SUBMIT" at bounding box center [448, 363] width 37 height 18
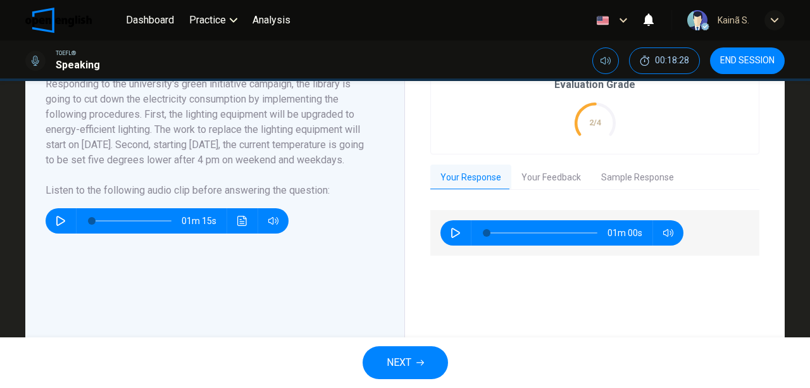
click at [331, 183] on div "Responding to the university's green initiative campaign, the library is going …" at bounding box center [207, 137] width 323 height 121
click at [567, 169] on button "Your Feedback" at bounding box center [551, 177] width 80 height 27
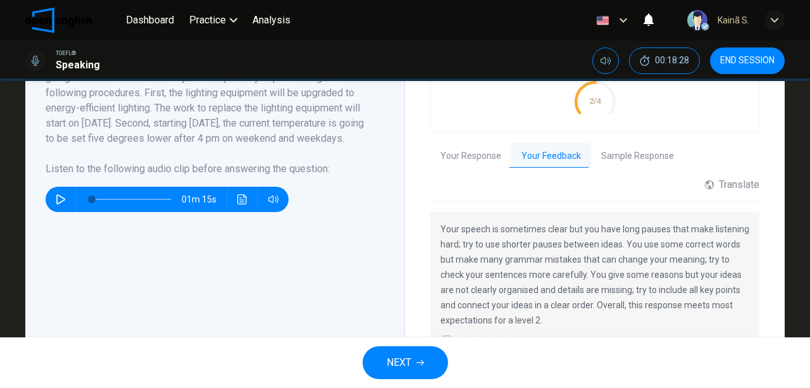
scroll to position [295, 0]
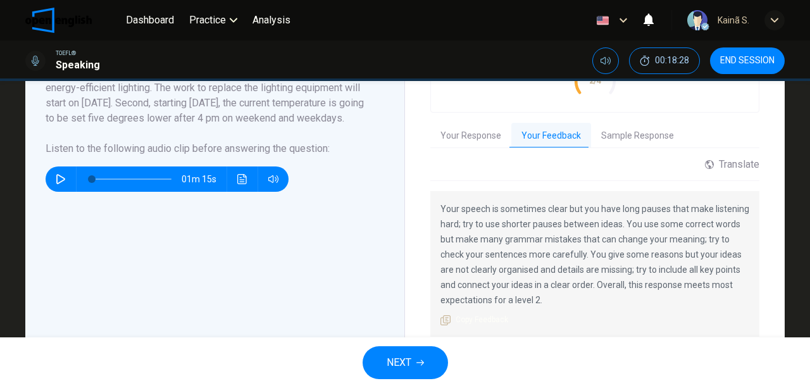
drag, startPoint x: 459, startPoint y: 210, endPoint x: 569, endPoint y: 209, distance: 109.4
click at [569, 209] on p "Your speech is sometimes clear but you have long pauses that make listening har…" at bounding box center [594, 254] width 309 height 106
click at [411, 349] on button "NEXT" at bounding box center [404, 362] width 85 height 33
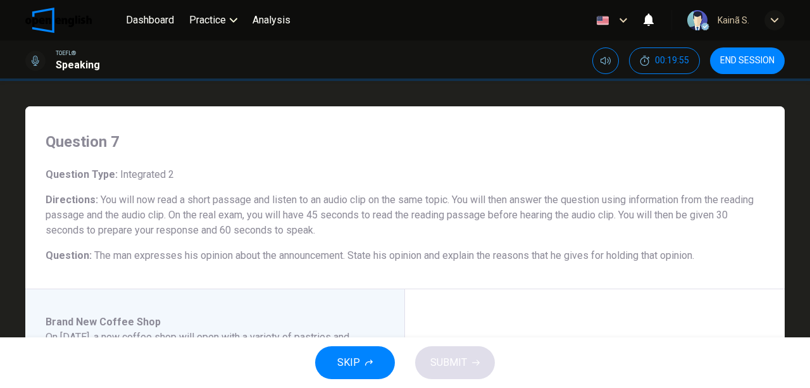
click at [317, 157] on div "Question 7 Question Type : Integrated 2 Directions : You will now read a short …" at bounding box center [404, 197] width 759 height 183
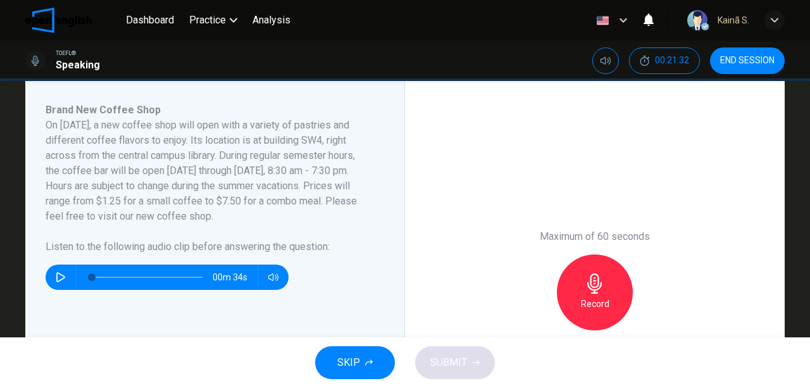
scroll to position [253, 0]
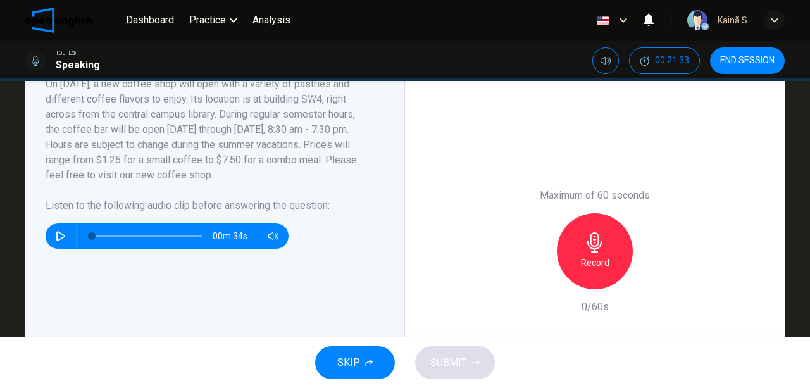
click at [63, 228] on button "button" at bounding box center [61, 235] width 20 height 25
type input "*"
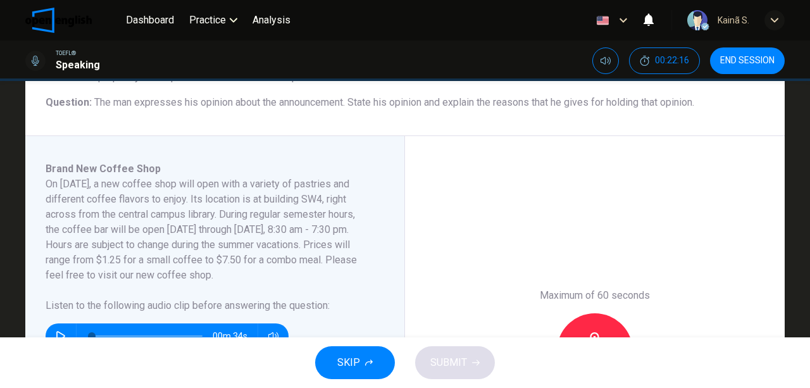
scroll to position [168, 0]
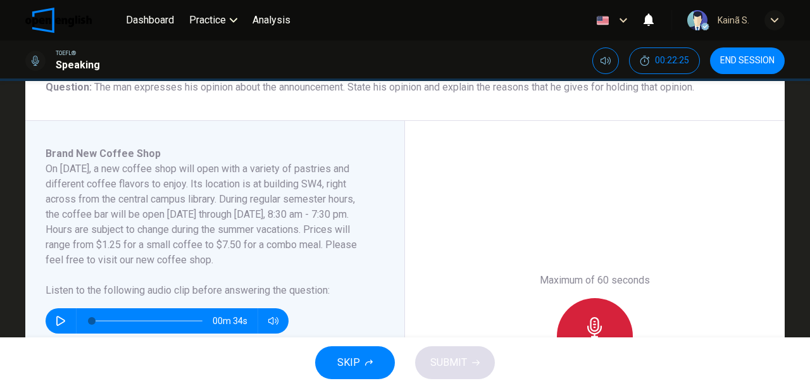
click at [595, 311] on div "Record" at bounding box center [595, 336] width 76 height 76
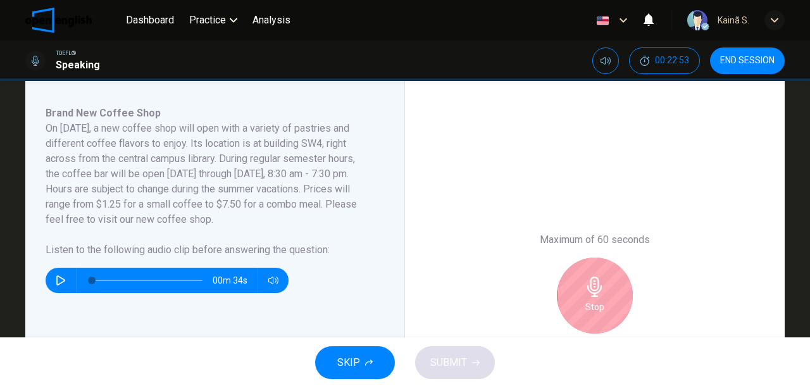
scroll to position [253, 0]
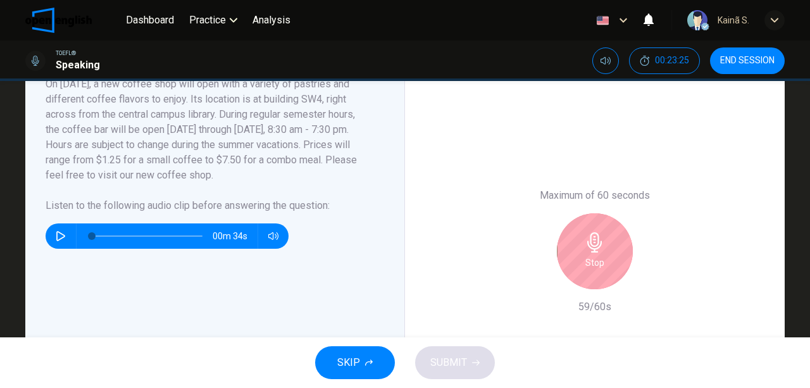
click at [577, 256] on div "Stop" at bounding box center [595, 251] width 76 height 76
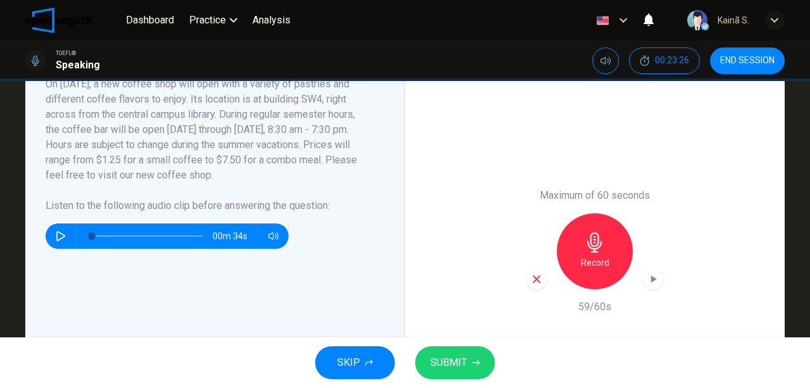
click at [439, 353] on button "SUBMIT" at bounding box center [455, 362] width 80 height 33
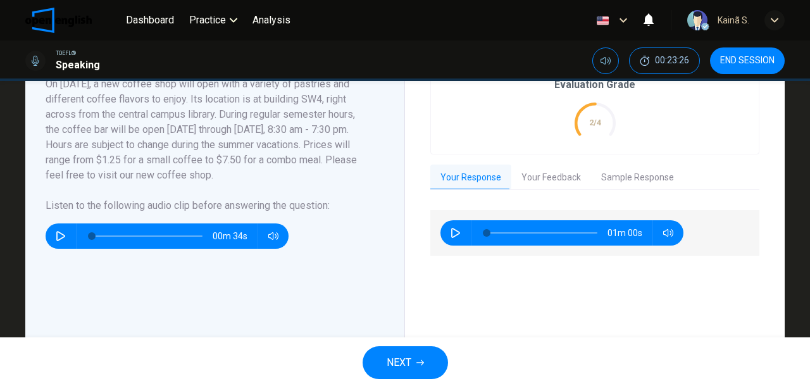
click at [339, 235] on div "00m 34s" at bounding box center [207, 230] width 323 height 35
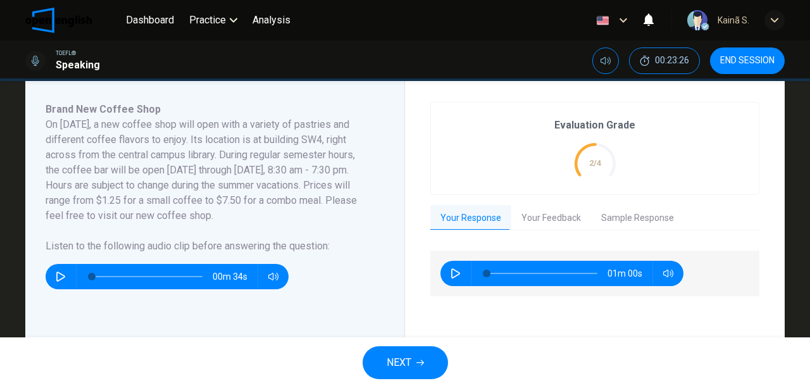
scroll to position [168, 0]
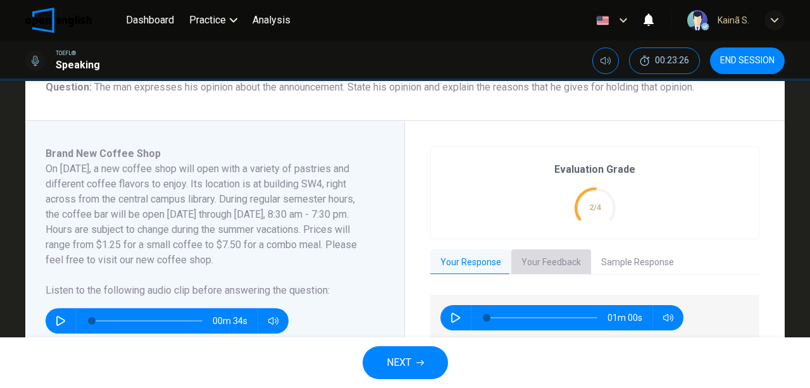
click at [540, 261] on button "Your Feedback" at bounding box center [551, 262] width 80 height 27
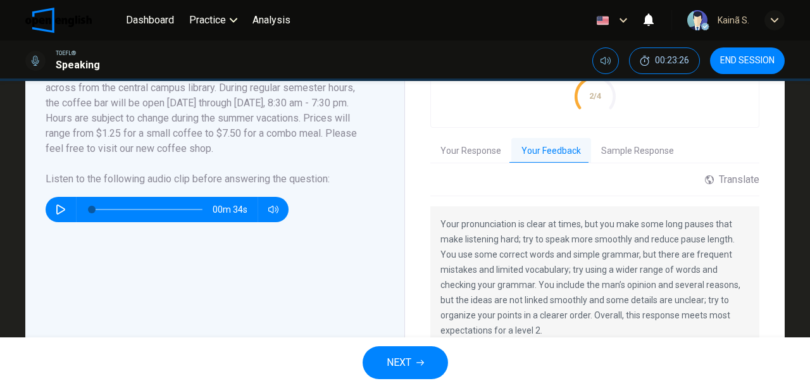
scroll to position [295, 0]
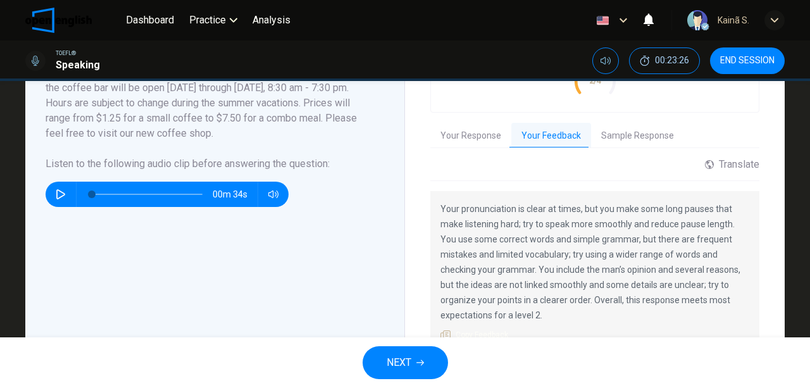
click at [424, 361] on button "NEXT" at bounding box center [404, 362] width 85 height 33
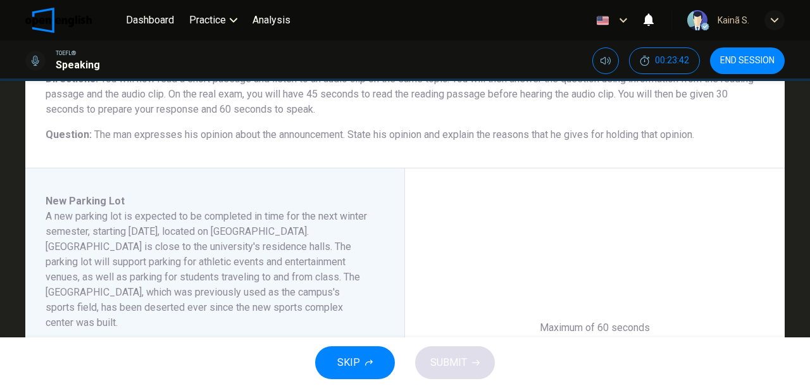
scroll to position [168, 0]
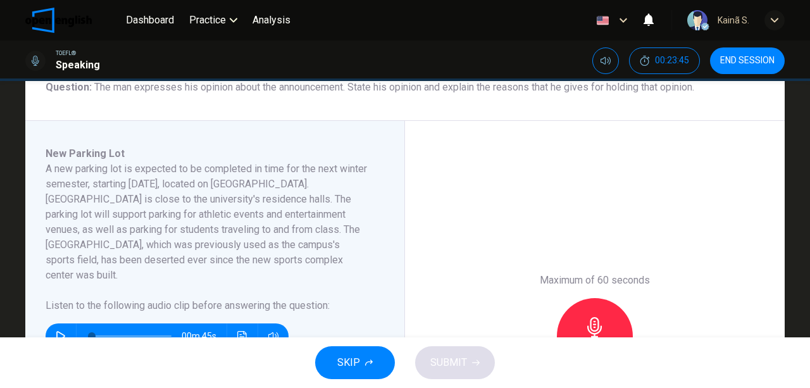
drag, startPoint x: 166, startPoint y: 173, endPoint x: 266, endPoint y: 171, distance: 100.0
click at [266, 171] on h6 "A new parking lot is expected to be completed in time for the next winter semes…" at bounding box center [207, 221] width 323 height 121
drag, startPoint x: 282, startPoint y: 202, endPoint x: 92, endPoint y: 213, distance: 190.7
click at [103, 213] on h6 "A new parking lot is expected to be completed in time for the next winter semes…" at bounding box center [207, 221] width 323 height 121
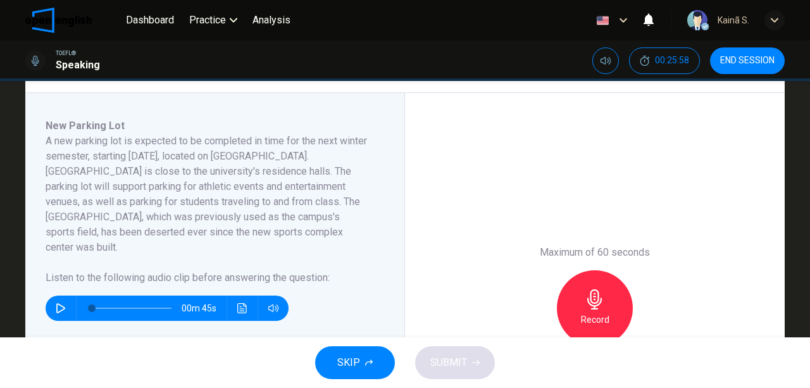
scroll to position [211, 0]
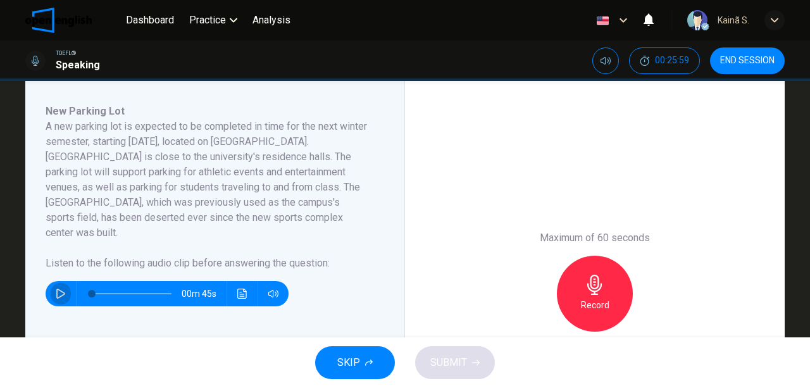
click at [56, 283] on button "button" at bounding box center [61, 293] width 20 height 25
click at [56, 288] on icon "button" at bounding box center [61, 293] width 10 height 10
click at [595, 280] on div "Record" at bounding box center [595, 294] width 76 height 76
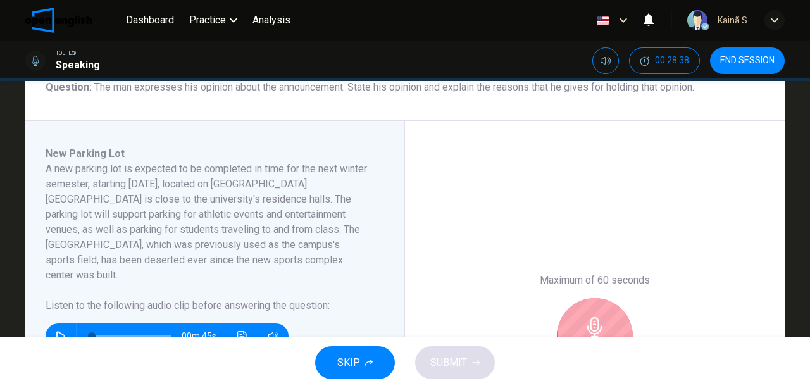
scroll to position [253, 0]
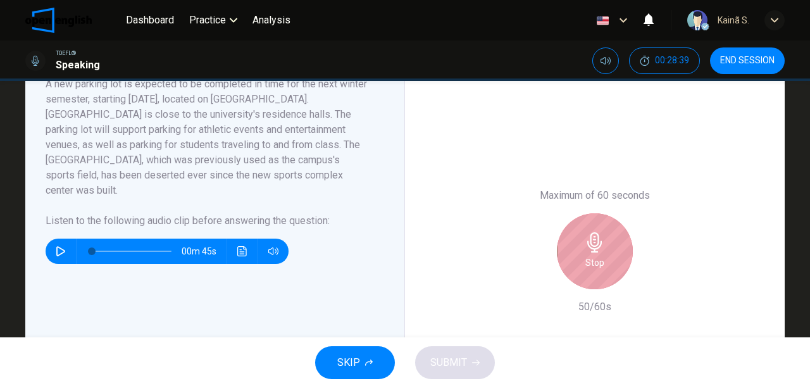
click at [574, 254] on div "Stop" at bounding box center [595, 251] width 76 height 76
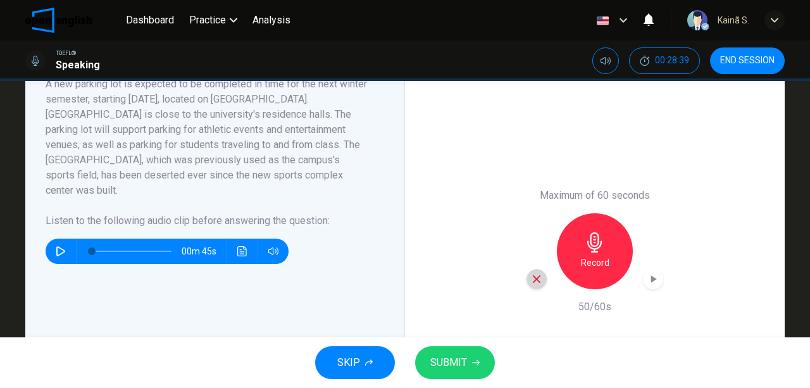
click at [538, 279] on icon "button" at bounding box center [536, 278] width 11 height 11
click at [68, 240] on div "00m 45s" at bounding box center [167, 250] width 243 height 25
click at [63, 246] on icon "button" at bounding box center [61, 251] width 10 height 10
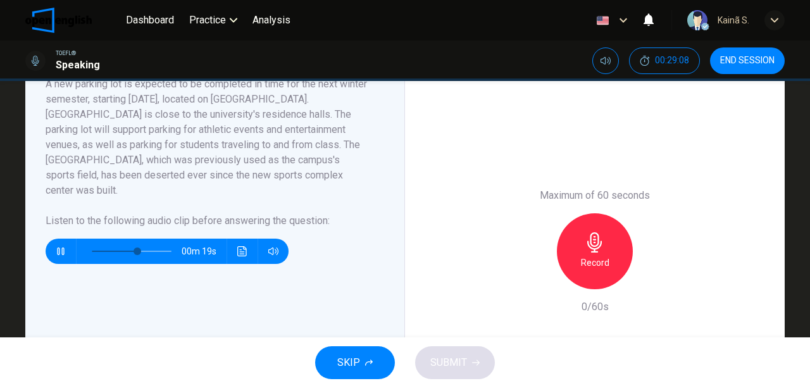
scroll to position [211, 0]
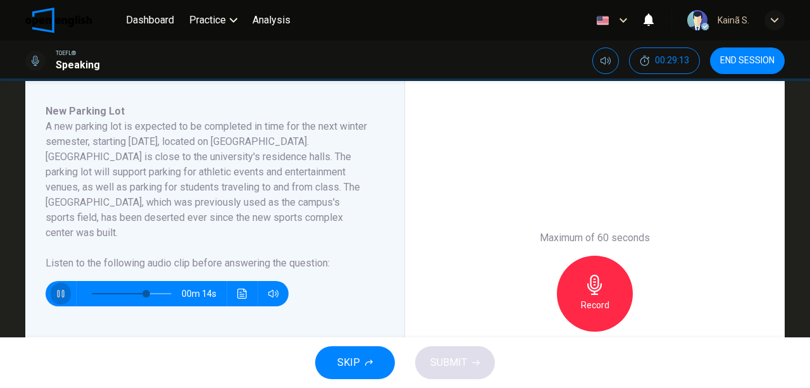
click at [58, 288] on icon "button" at bounding box center [61, 293] width 10 height 10
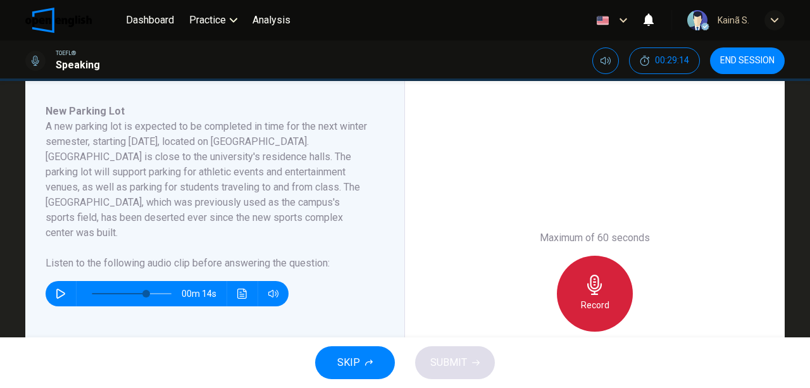
click at [594, 289] on icon "button" at bounding box center [594, 285] width 20 height 20
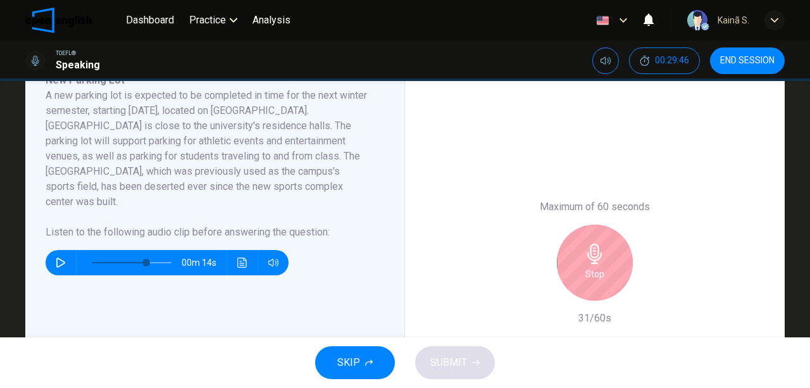
scroll to position [295, 0]
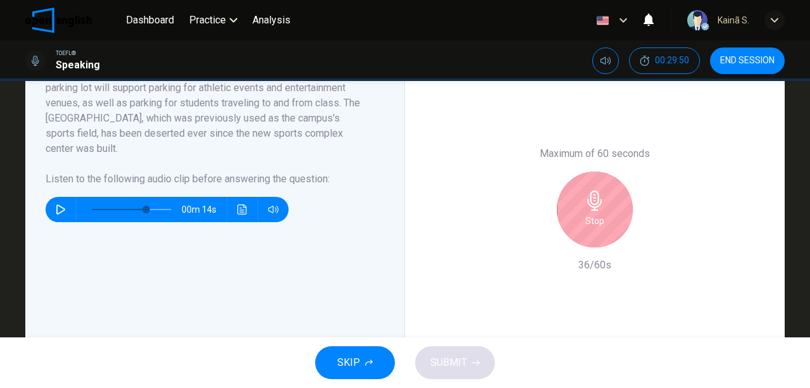
click at [595, 216] on div "Stop" at bounding box center [595, 209] width 76 height 76
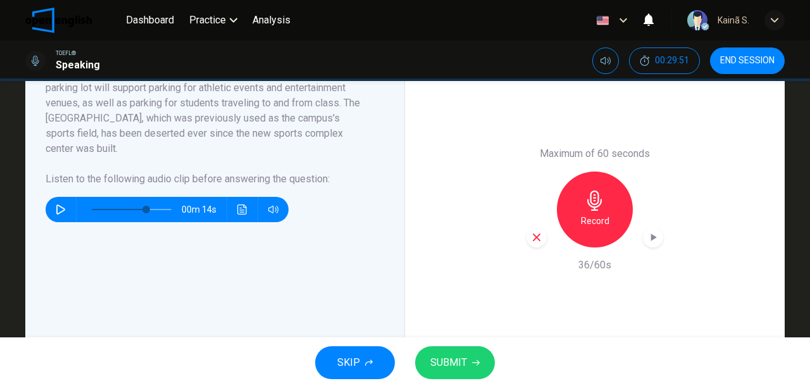
click at [457, 359] on span "SUBMIT" at bounding box center [448, 363] width 37 height 18
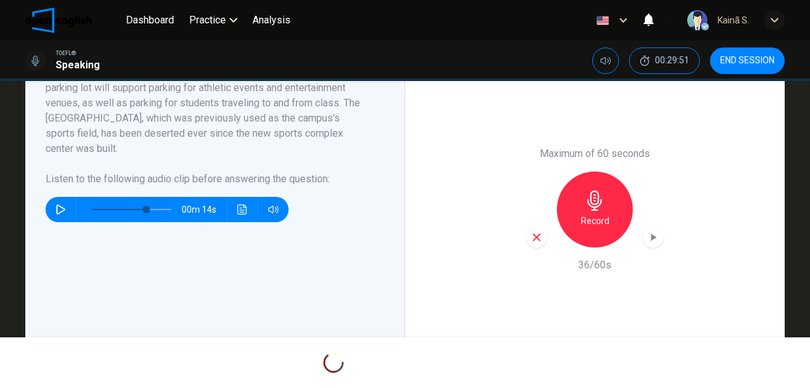
type input "*"
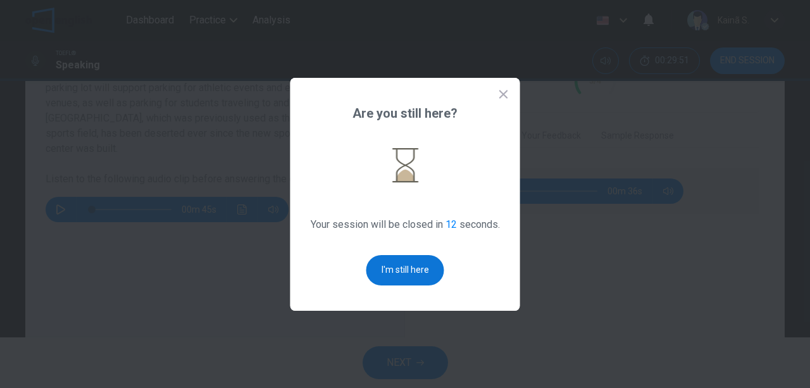
click at [410, 262] on button "I'm still here" at bounding box center [405, 270] width 78 height 30
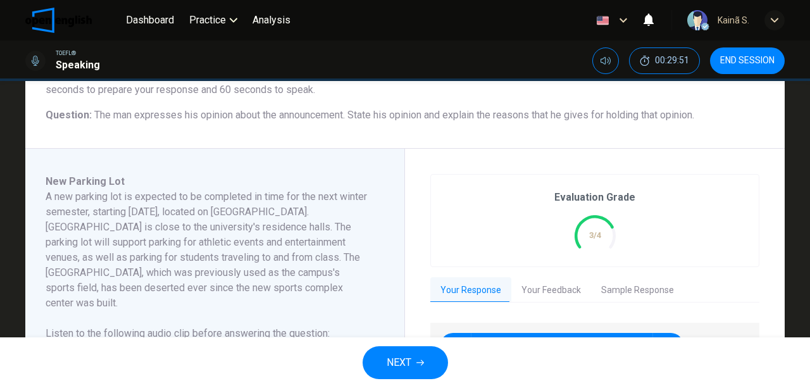
scroll to position [211, 0]
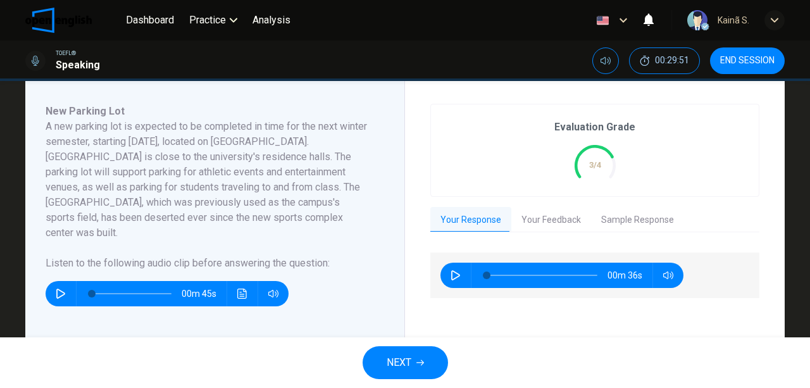
click at [562, 224] on button "Your Feedback" at bounding box center [551, 220] width 80 height 27
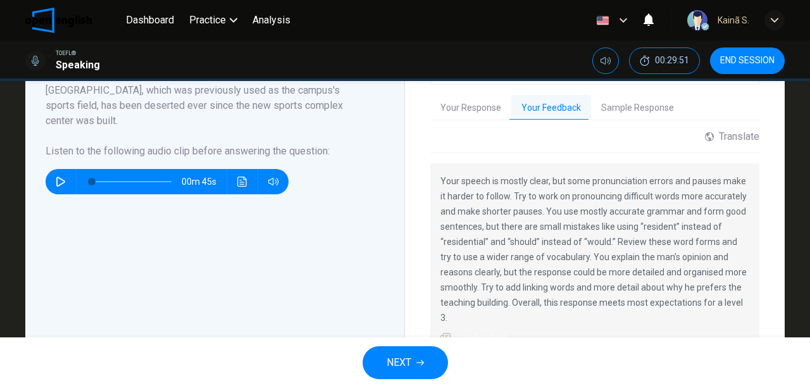
scroll to position [337, 0]
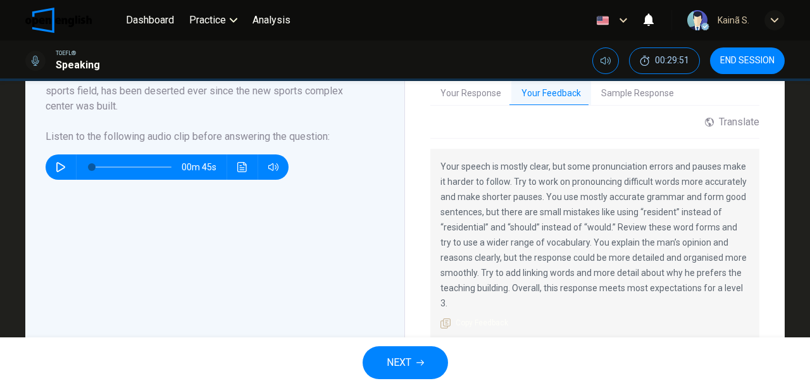
click at [400, 366] on span "NEXT" at bounding box center [398, 363] width 25 height 18
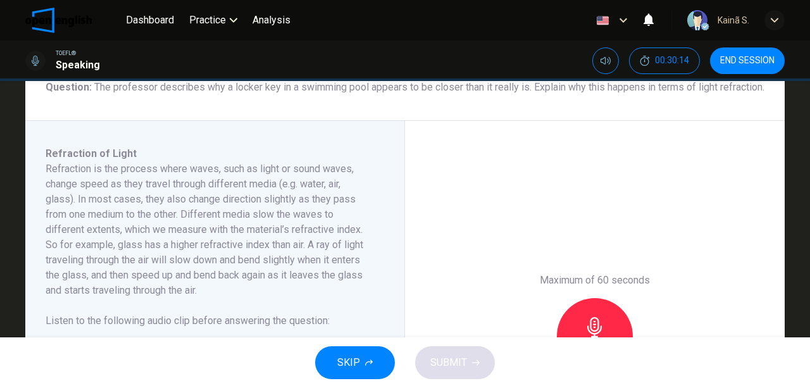
scroll to position [211, 0]
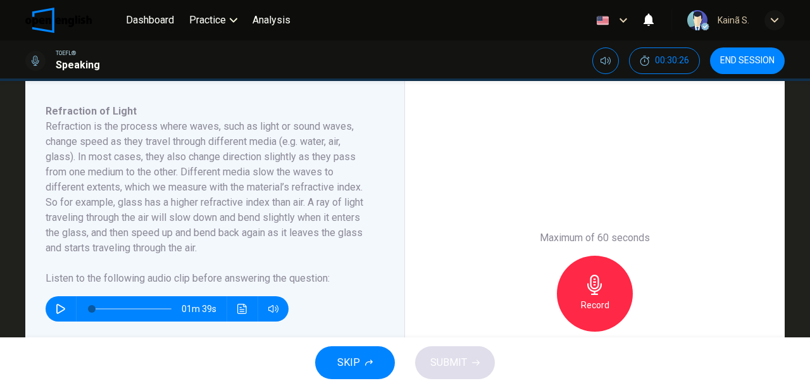
drag, startPoint x: 45, startPoint y: 142, endPoint x: 176, endPoint y: 134, distance: 131.2
click at [173, 134] on h6 "Refraction is the process where waves, such as light or sound waves, change spe…" at bounding box center [207, 187] width 323 height 137
drag, startPoint x: 151, startPoint y: 172, endPoint x: 220, endPoint y: 178, distance: 69.9
click at [220, 178] on h6 "Refraction is the process where waves, such as light or sound waves, change spe…" at bounding box center [207, 187] width 323 height 137
click at [351, 363] on span "SKIP" at bounding box center [348, 363] width 23 height 18
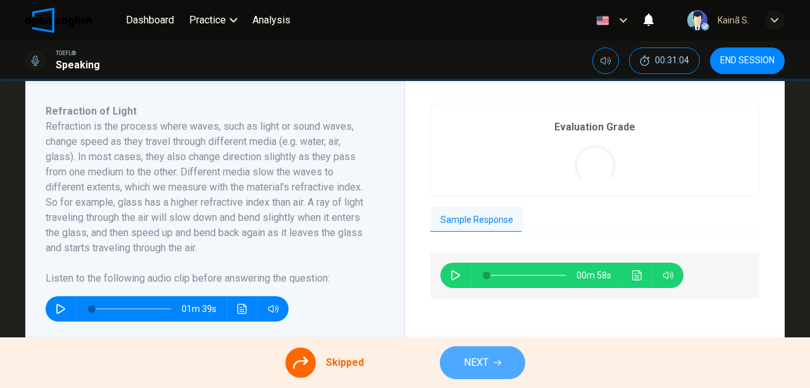
click at [481, 362] on span "NEXT" at bounding box center [476, 363] width 25 height 18
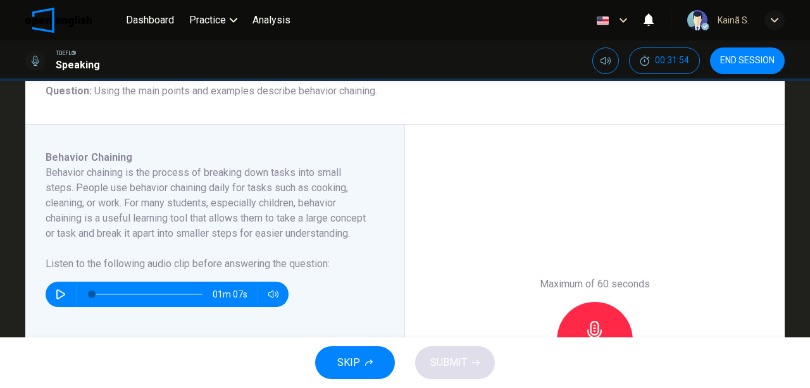
scroll to position [168, 0]
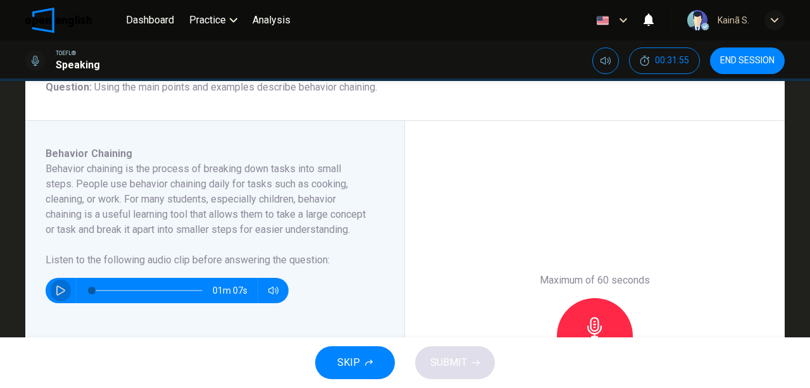
click at [56, 295] on icon "button" at bounding box center [60, 290] width 9 height 10
type input "*"
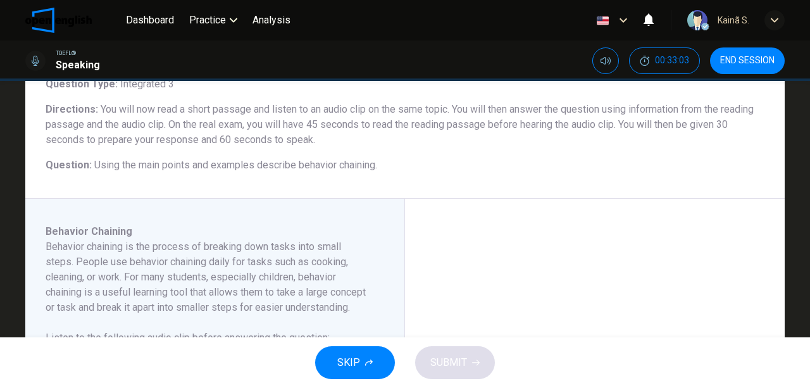
scroll to position [84, 0]
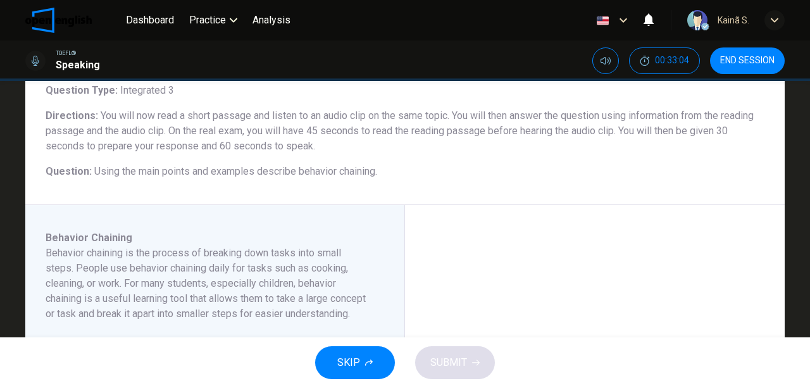
drag, startPoint x: 114, startPoint y: 169, endPoint x: 264, endPoint y: 171, distance: 149.9
click at [264, 171] on span "Using the main points and examples describe behavior chaining." at bounding box center [235, 171] width 283 height 12
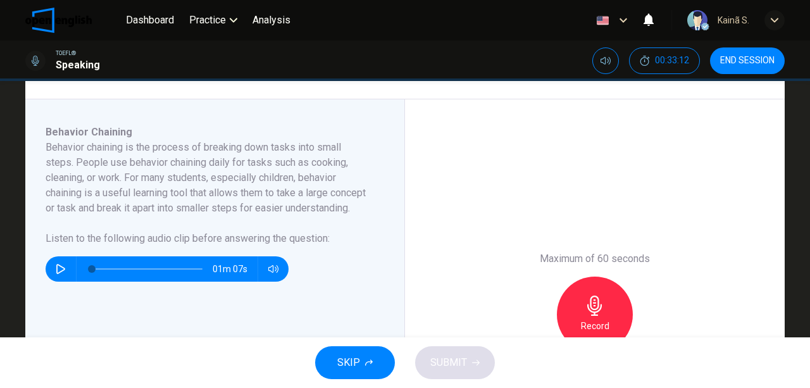
scroll to position [211, 0]
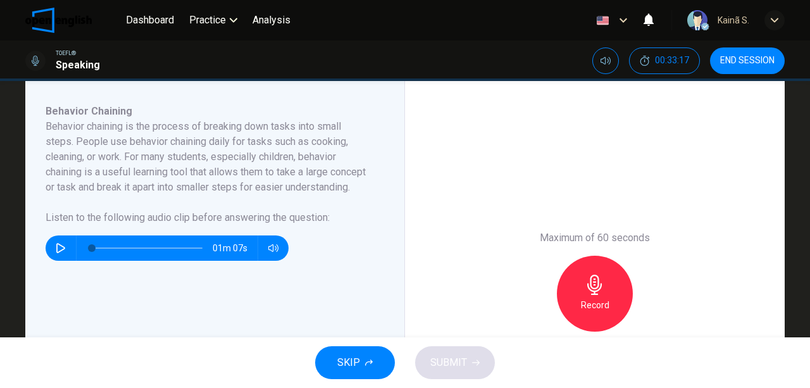
click at [586, 282] on icon "button" at bounding box center [594, 285] width 20 height 20
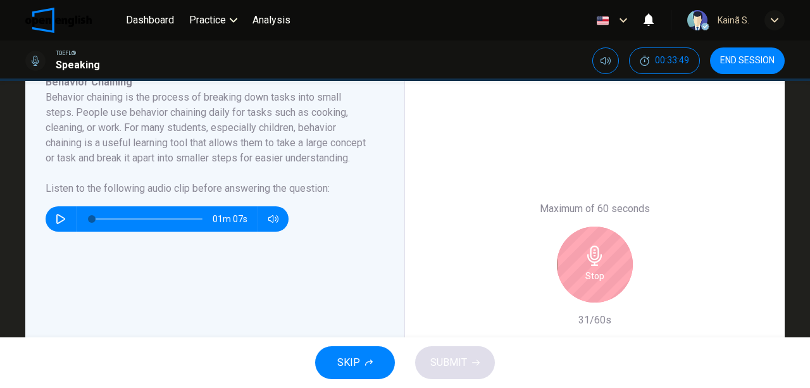
scroll to position [253, 0]
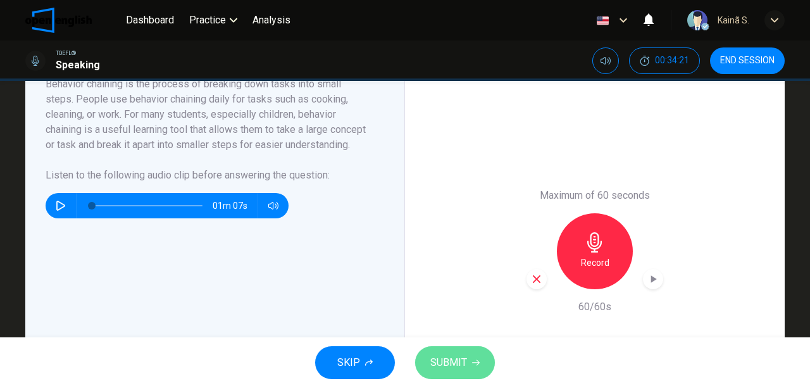
click at [440, 357] on span "SUBMIT" at bounding box center [448, 363] width 37 height 18
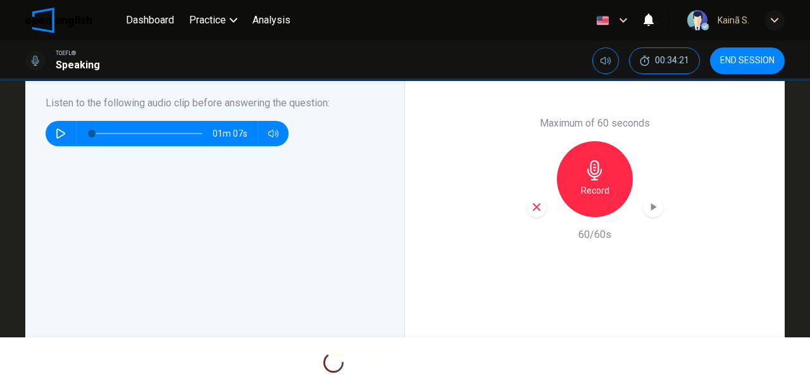
scroll to position [407, 0]
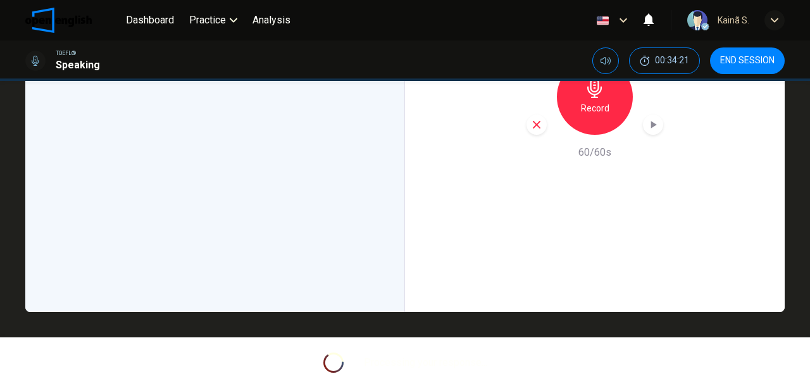
click at [478, 223] on div "Maximum of 60 seconds Record 60/60s" at bounding box center [595, 97] width 380 height 430
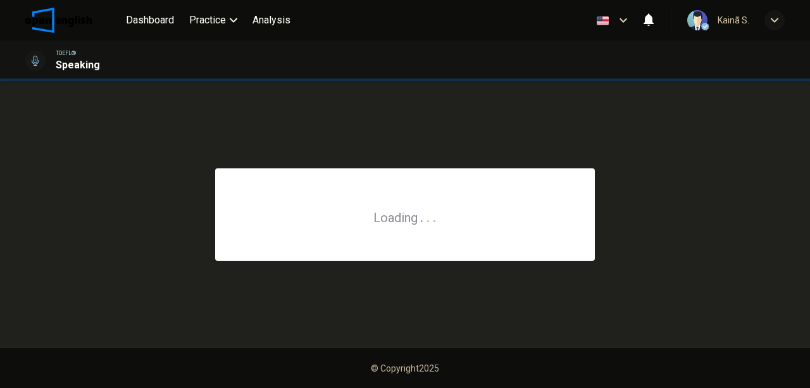
scroll to position [0, 0]
